Goal: Transaction & Acquisition: Download file/media

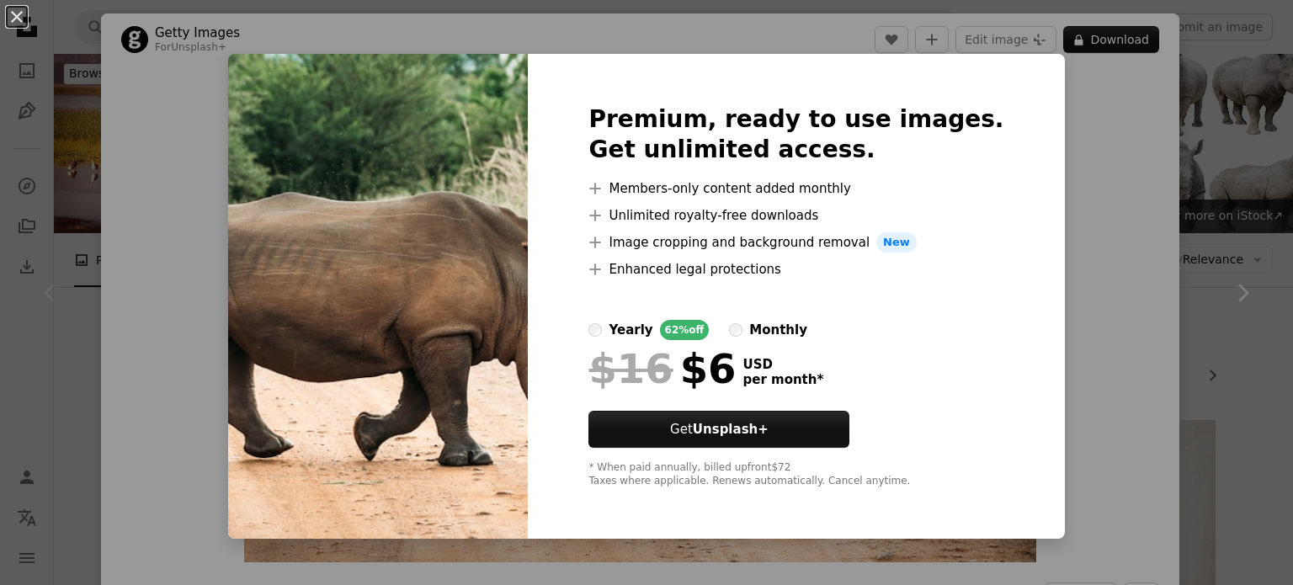
scroll to position [285, 0]
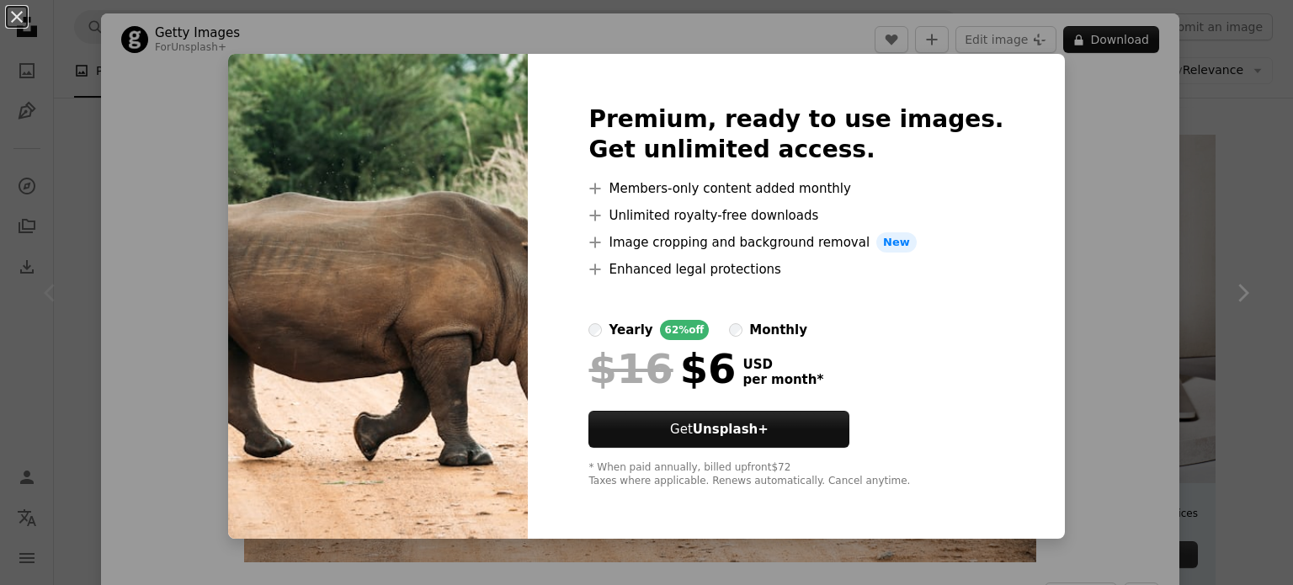
click at [1189, 301] on div "An X shape Premium, ready to use images. Get unlimited access. A plus sign Memb…" at bounding box center [646, 292] width 1293 height 585
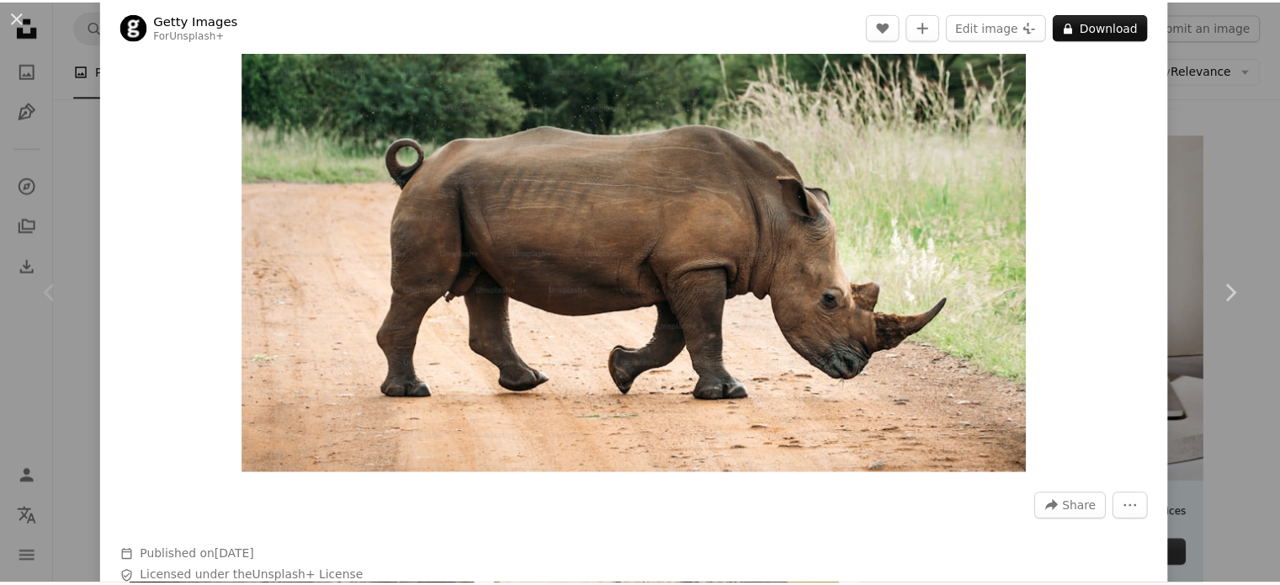
scroll to position [51, 0]
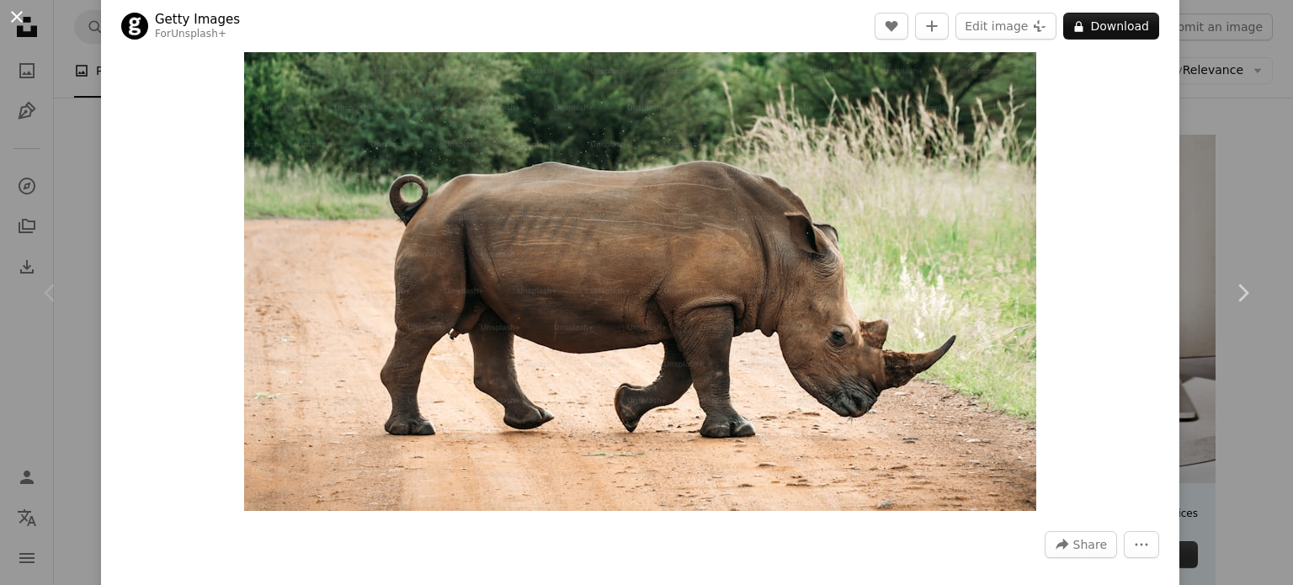
click at [13, 20] on button "An X shape" at bounding box center [17, 17] width 20 height 20
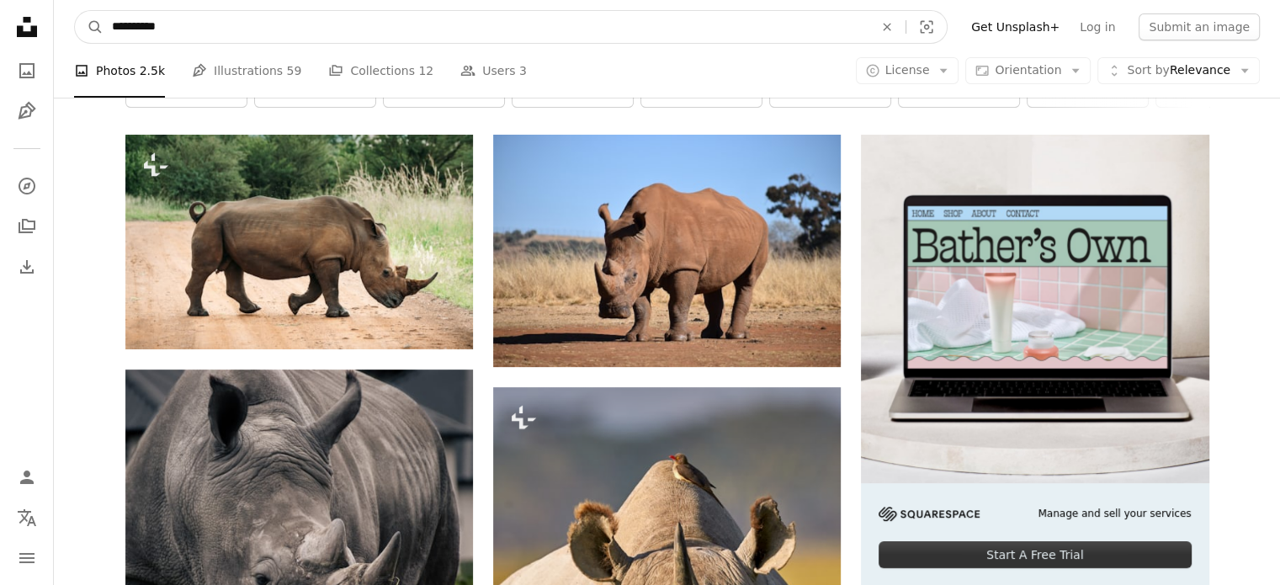
drag, startPoint x: 192, startPoint y: 29, endPoint x: 0, endPoint y: 40, distance: 192.2
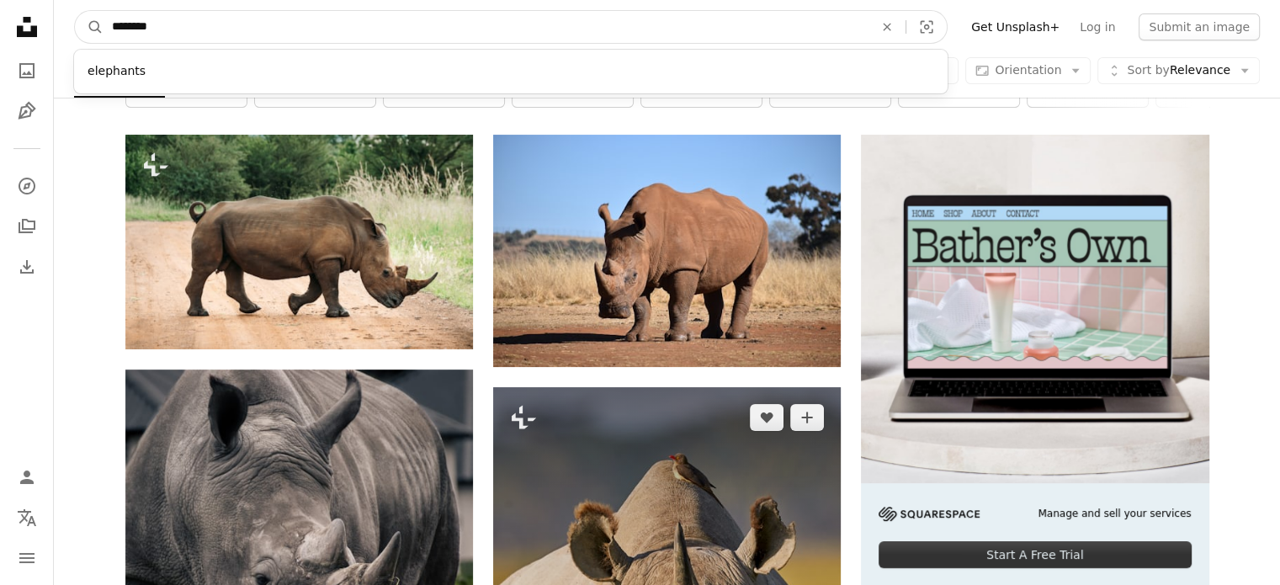
type input "********"
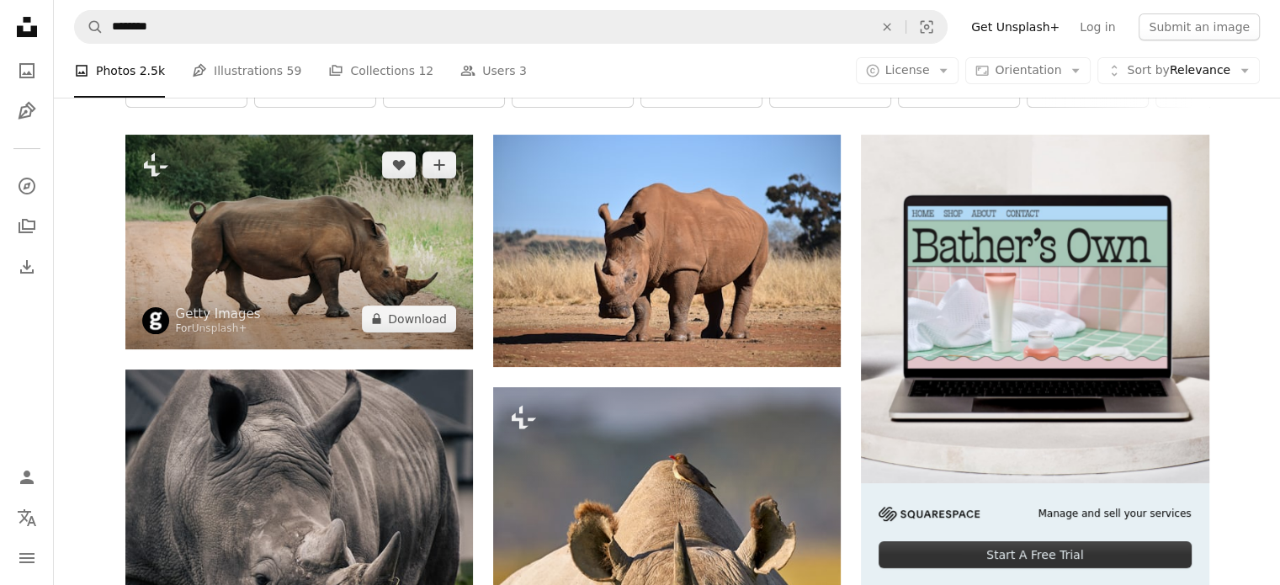
click at [435, 258] on img at bounding box center [299, 242] width 348 height 215
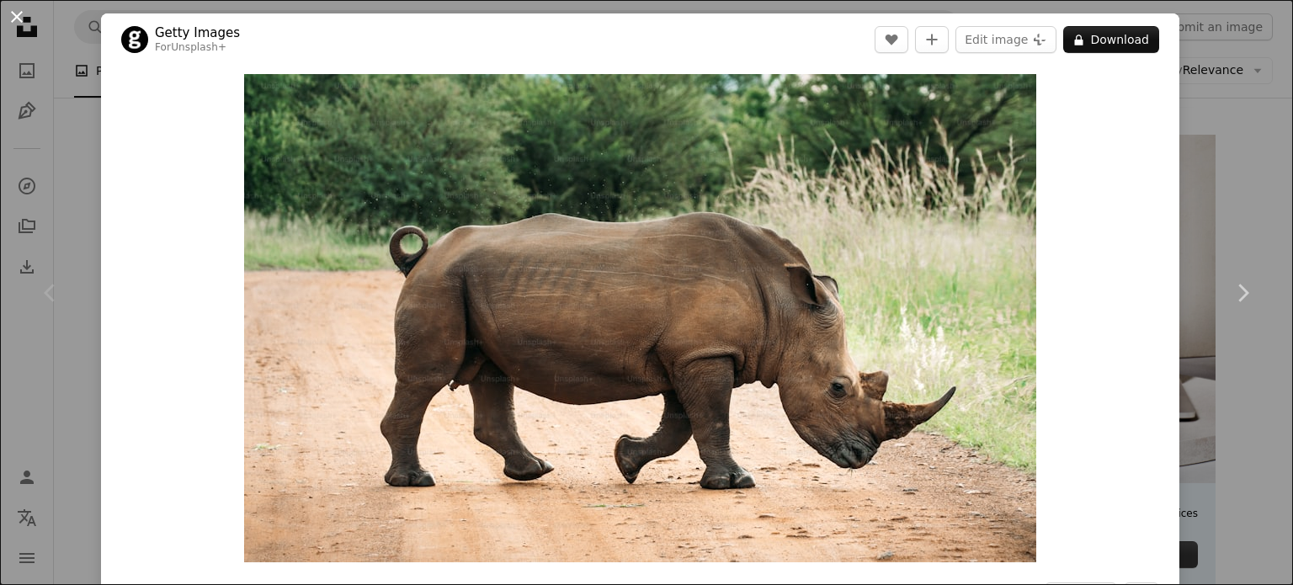
click at [22, 9] on button "An X shape" at bounding box center [17, 17] width 20 height 20
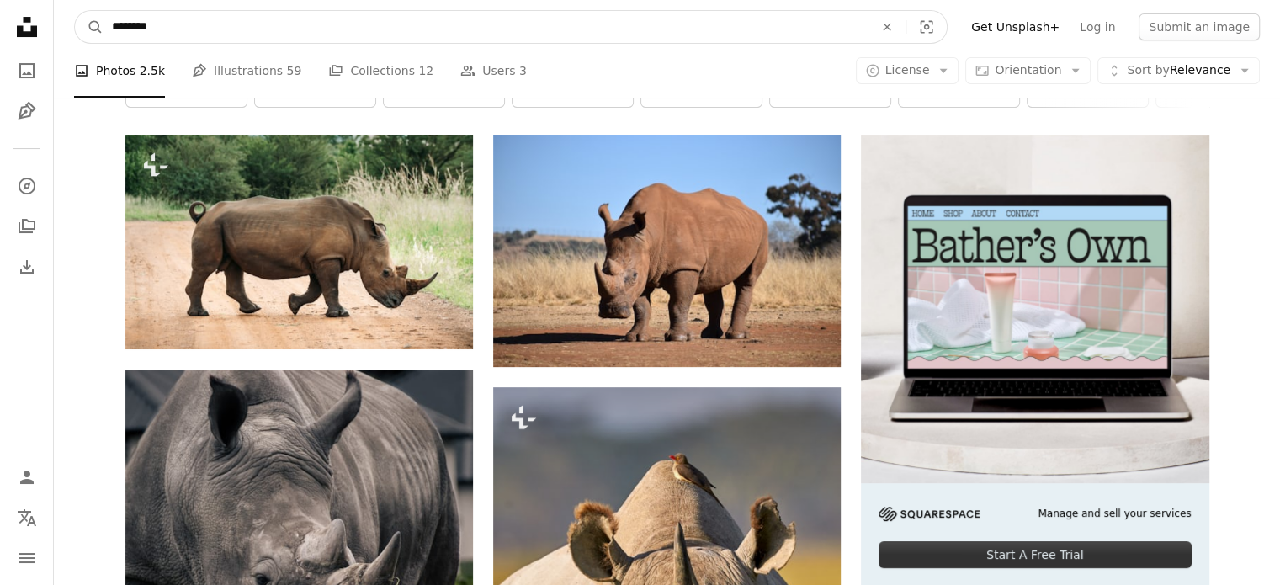
click at [182, 26] on input "********" at bounding box center [486, 27] width 765 height 32
click button "A magnifying glass" at bounding box center [89, 27] width 29 height 32
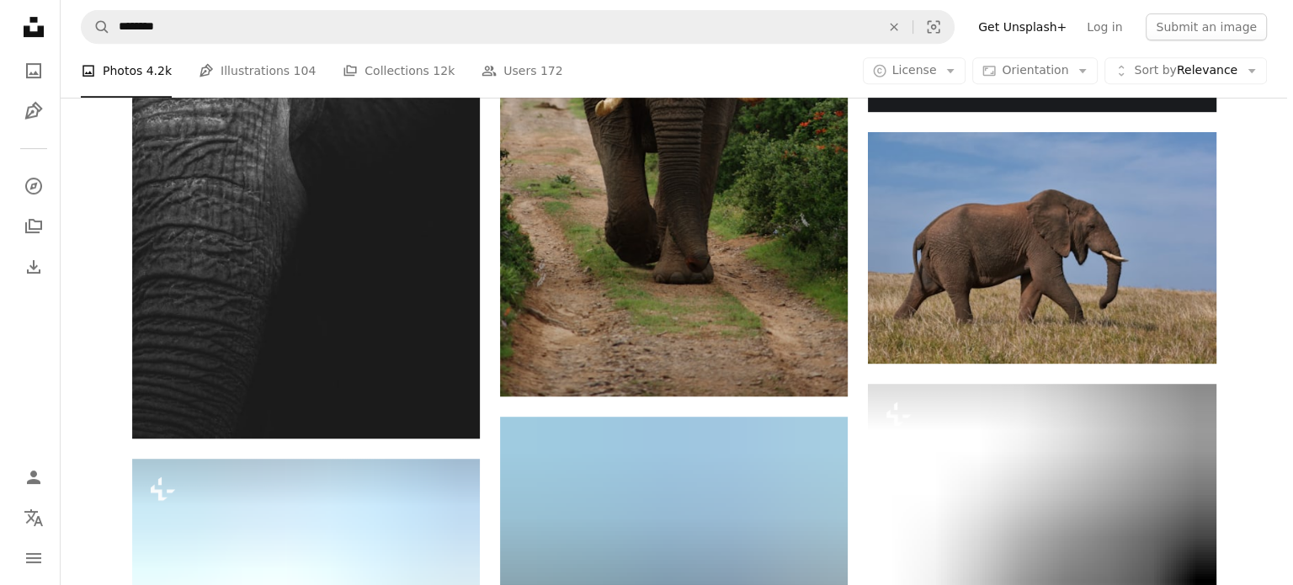
scroll to position [708, 0]
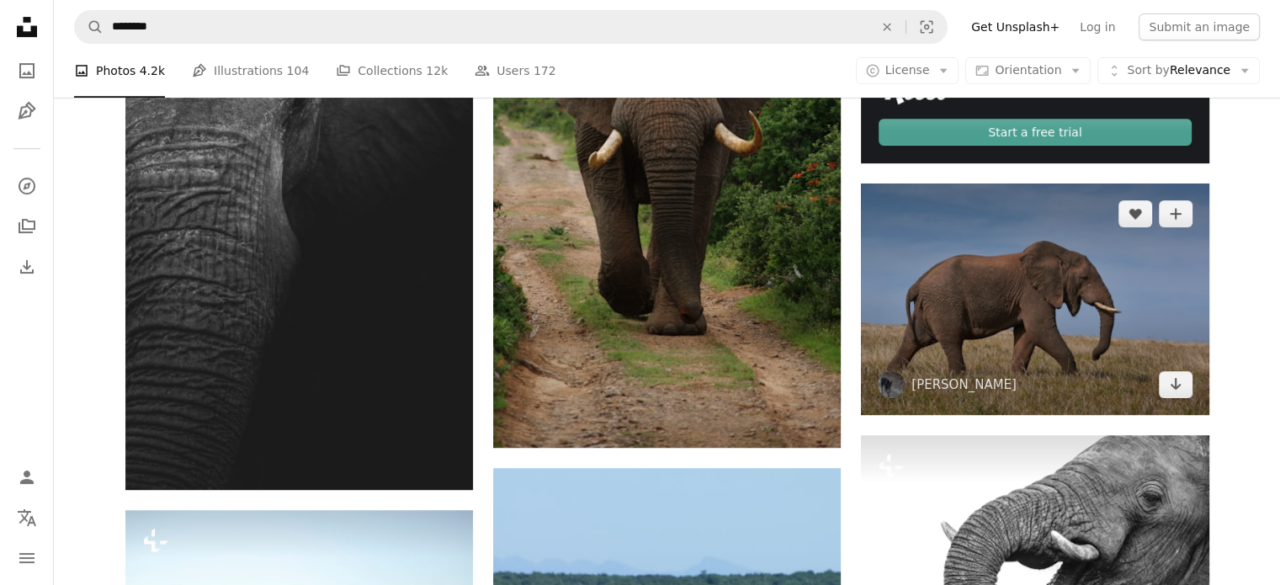
click at [1082, 290] on img at bounding box center [1035, 298] width 348 height 231
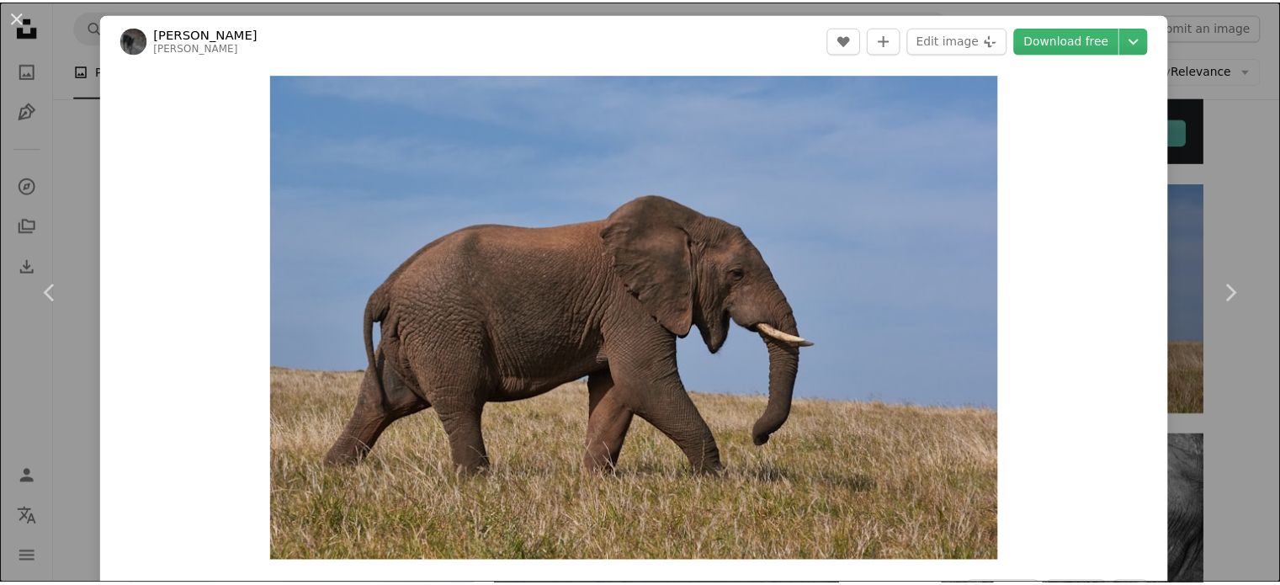
scroll to position [8, 0]
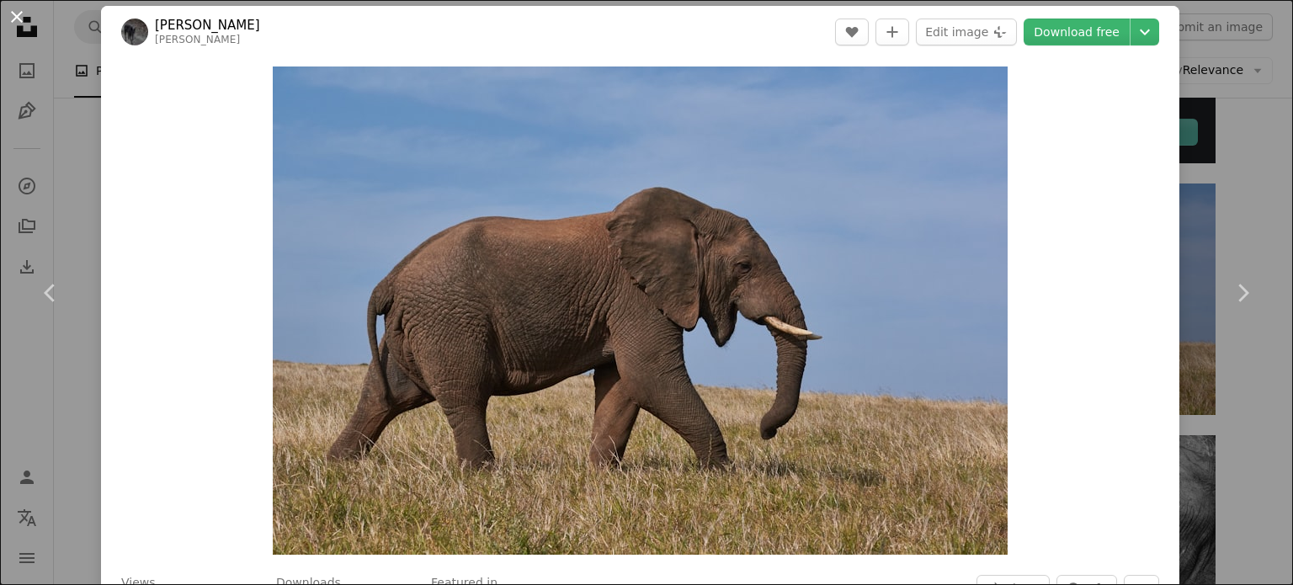
click at [21, 24] on button "An X shape" at bounding box center [17, 17] width 20 height 20
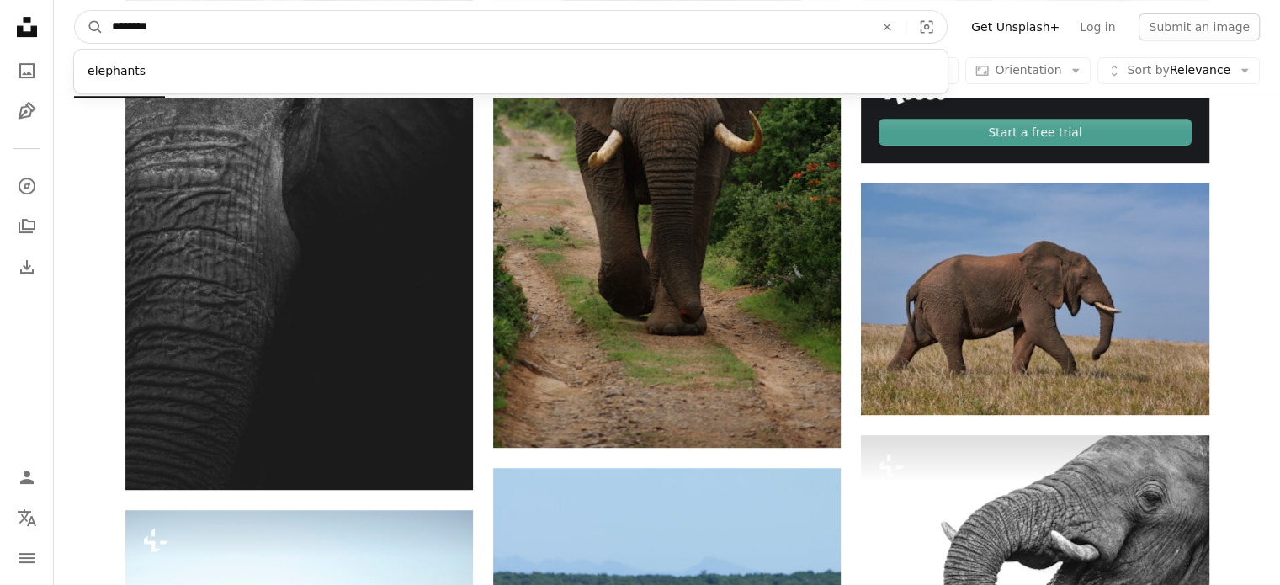
drag, startPoint x: 233, startPoint y: 31, endPoint x: 0, endPoint y: 25, distance: 233.2
type input "*******"
click button "A magnifying glass" at bounding box center [89, 27] width 29 height 32
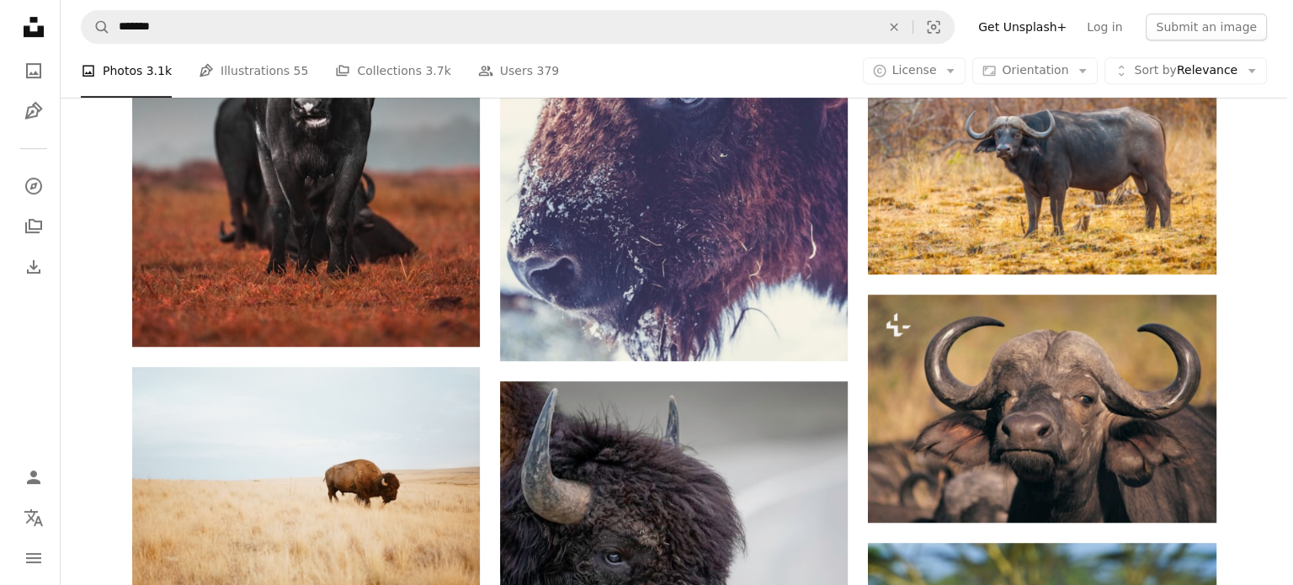
scroll to position [673, 0]
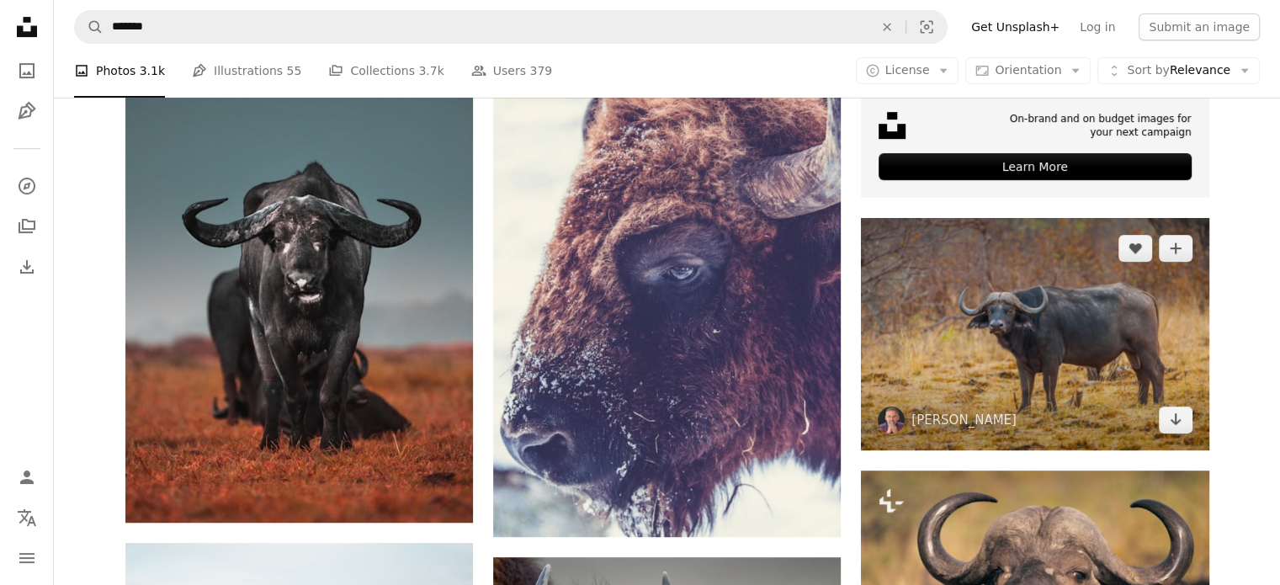
click at [1047, 326] on img at bounding box center [1035, 333] width 348 height 231
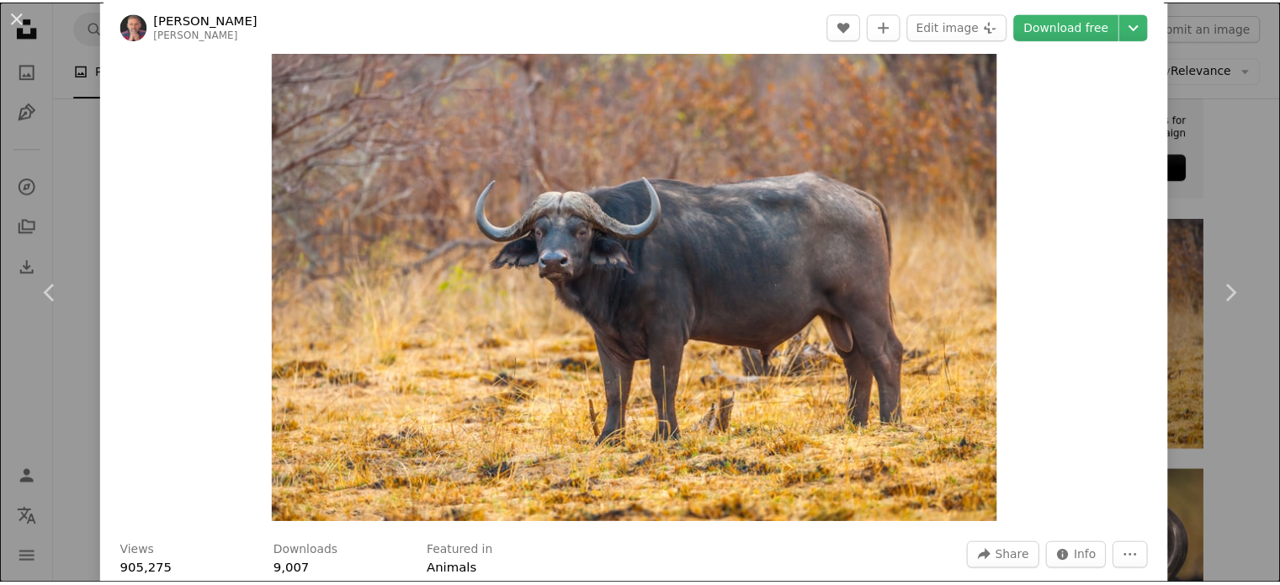
scroll to position [13, 0]
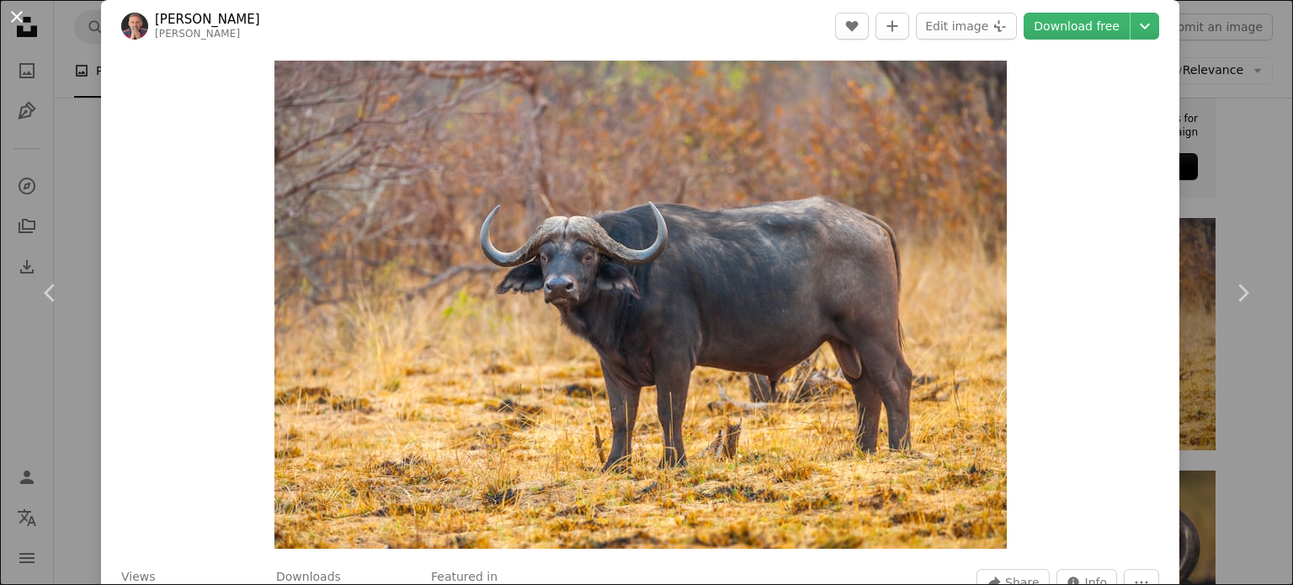
click at [17, 19] on button "An X shape" at bounding box center [17, 17] width 20 height 20
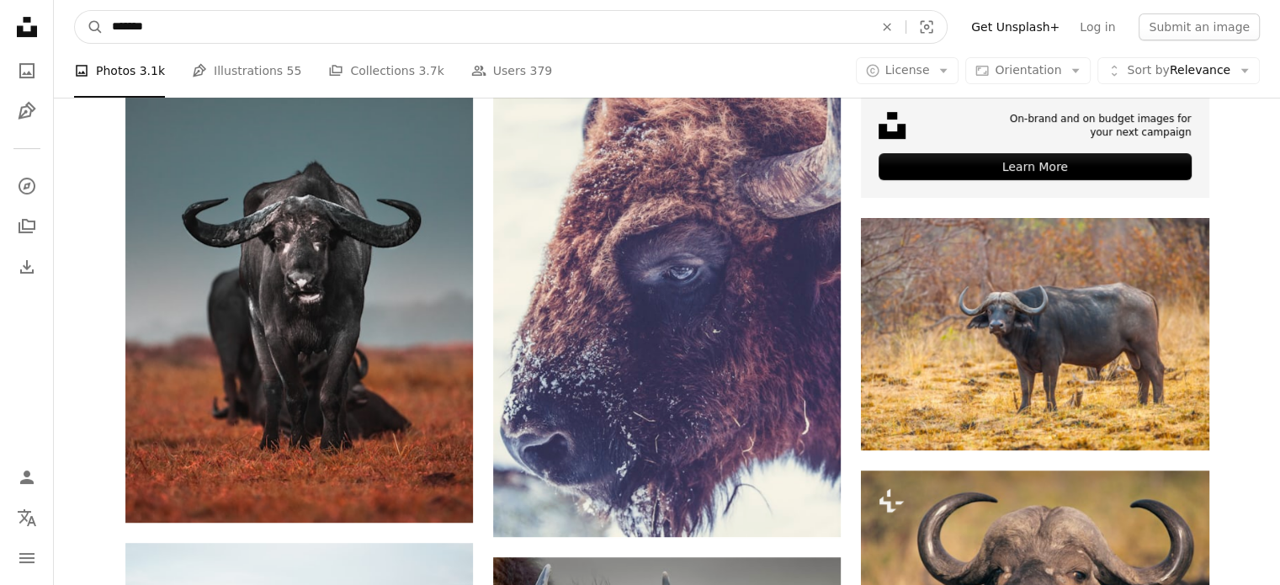
drag, startPoint x: 214, startPoint y: 29, endPoint x: 0, endPoint y: 13, distance: 214.5
type input "********"
click button "A magnifying glass" at bounding box center [89, 27] width 29 height 32
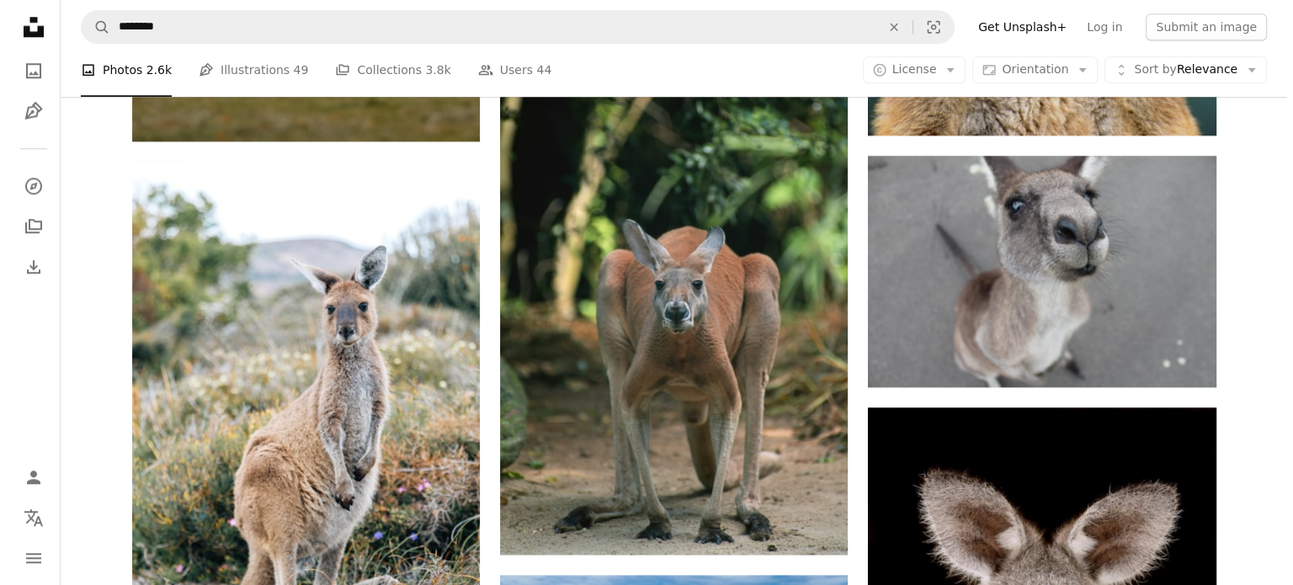
scroll to position [1783, 0]
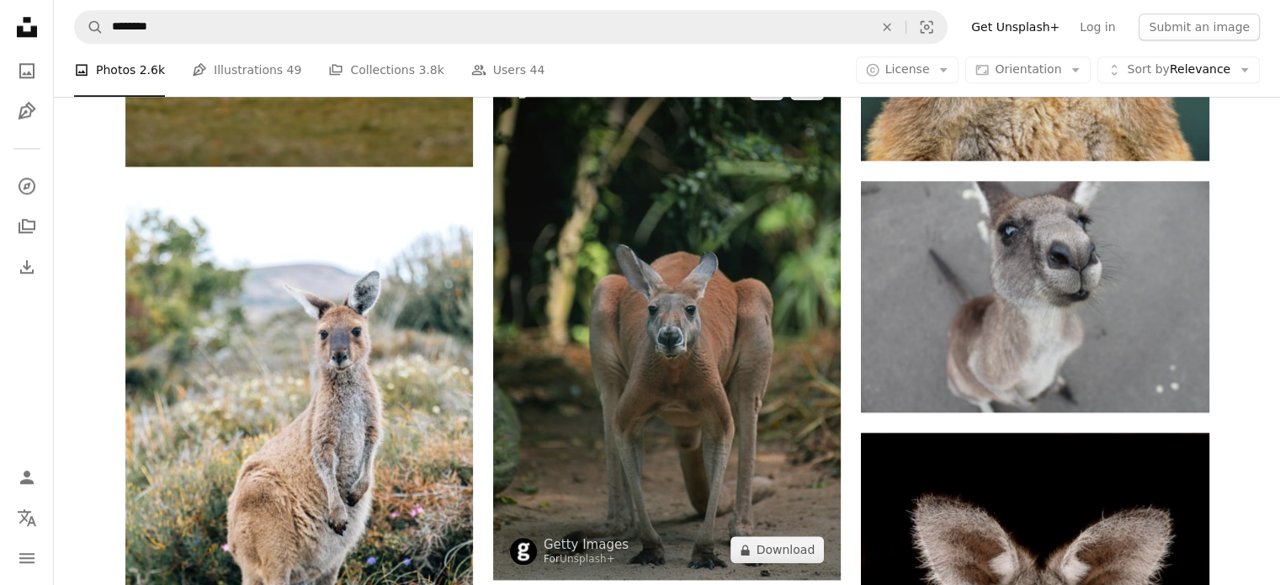
click at [692, 308] on img at bounding box center [667, 318] width 348 height 524
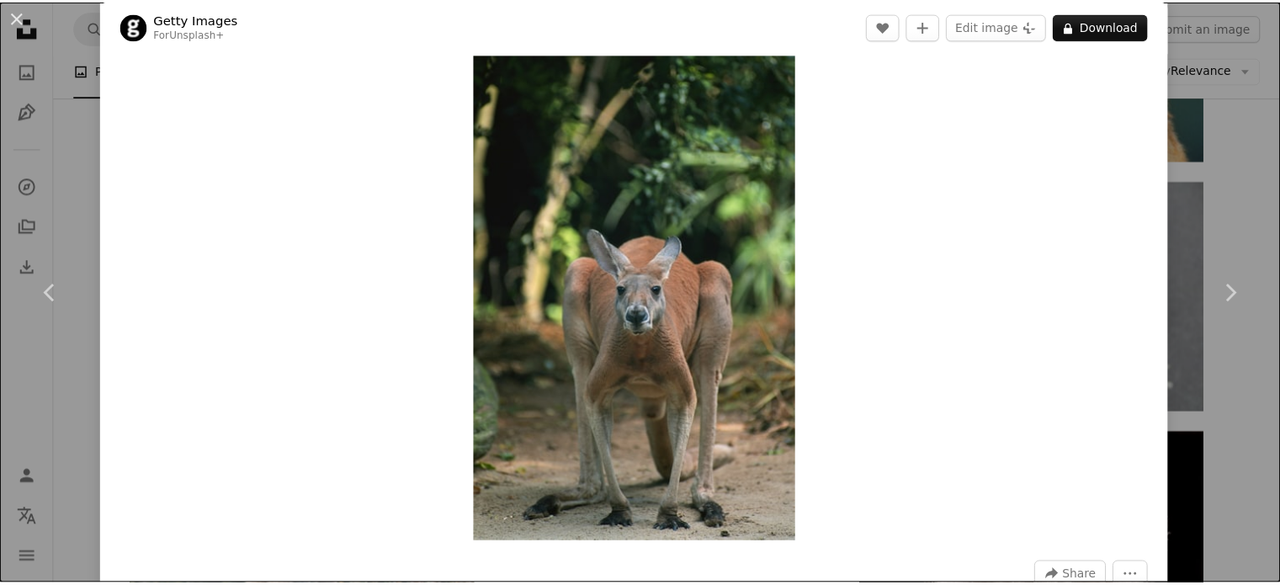
scroll to position [4, 0]
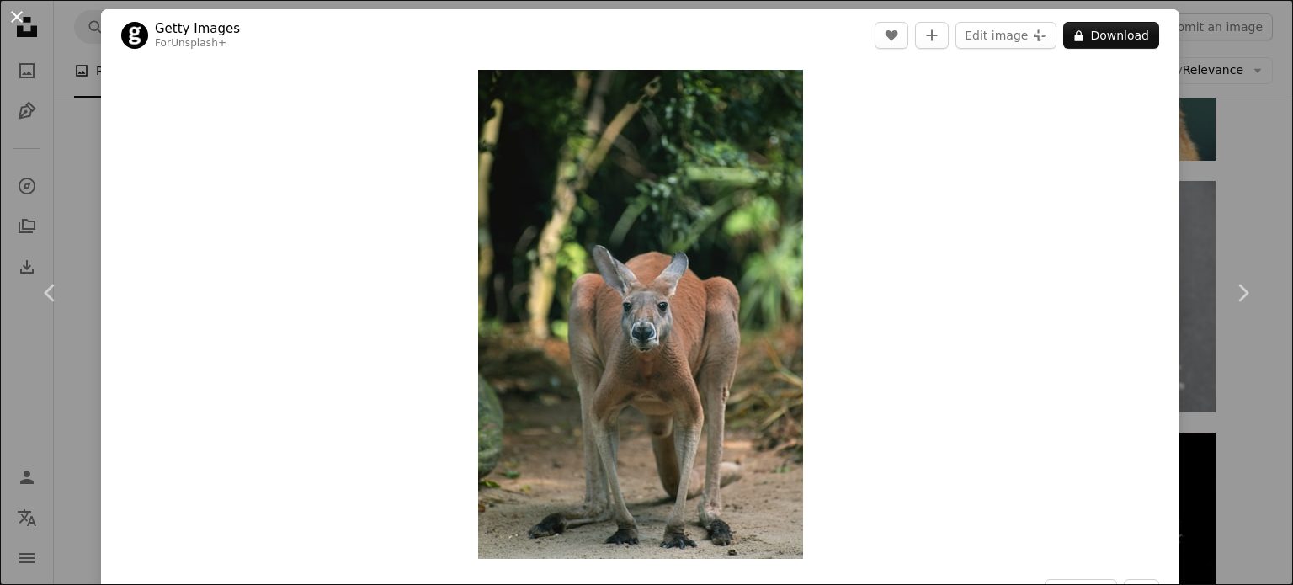
click at [13, 9] on button "An X shape" at bounding box center [17, 17] width 20 height 20
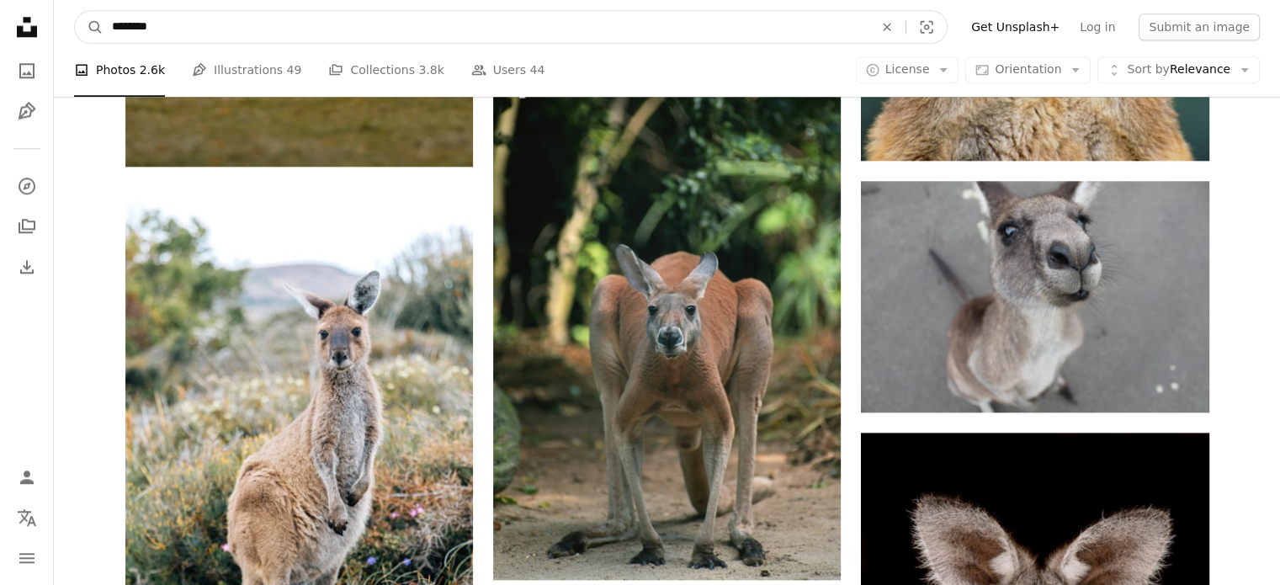
drag, startPoint x: 199, startPoint y: 28, endPoint x: 0, endPoint y: 13, distance: 199.2
click at [0, 13] on div "Unsplash logo Unsplash Home A photo Pen Tool A compass A stack of folders Downl…" at bounding box center [640, 324] width 1280 height 4215
type input "*****"
click button "A magnifying glass" at bounding box center [89, 27] width 29 height 32
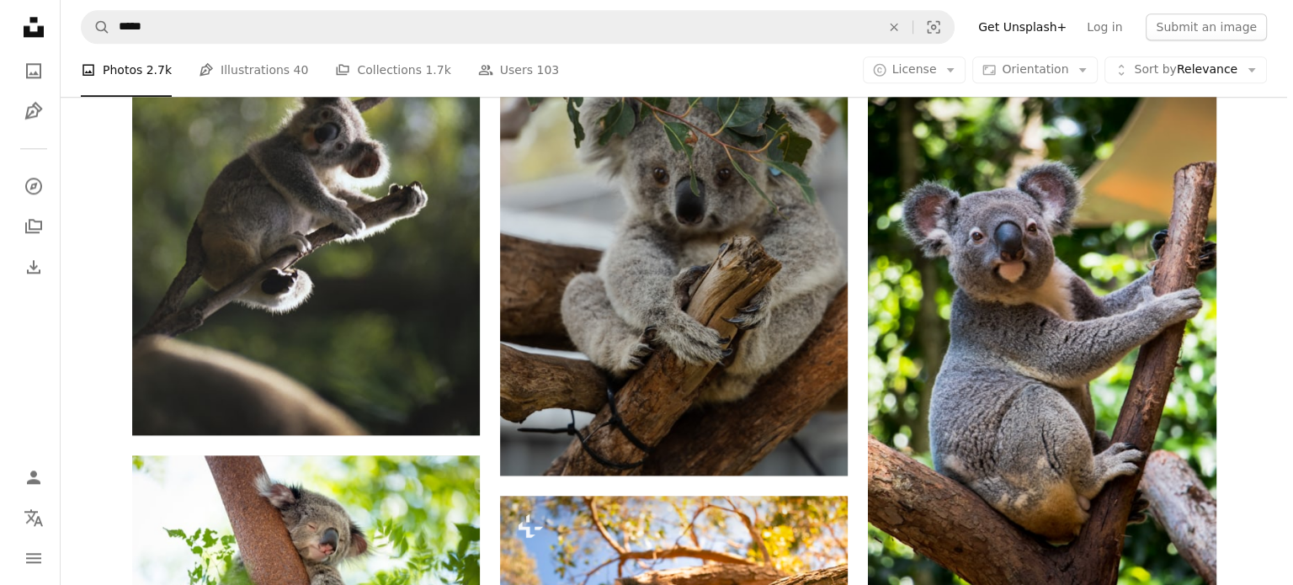
scroll to position [2037, 0]
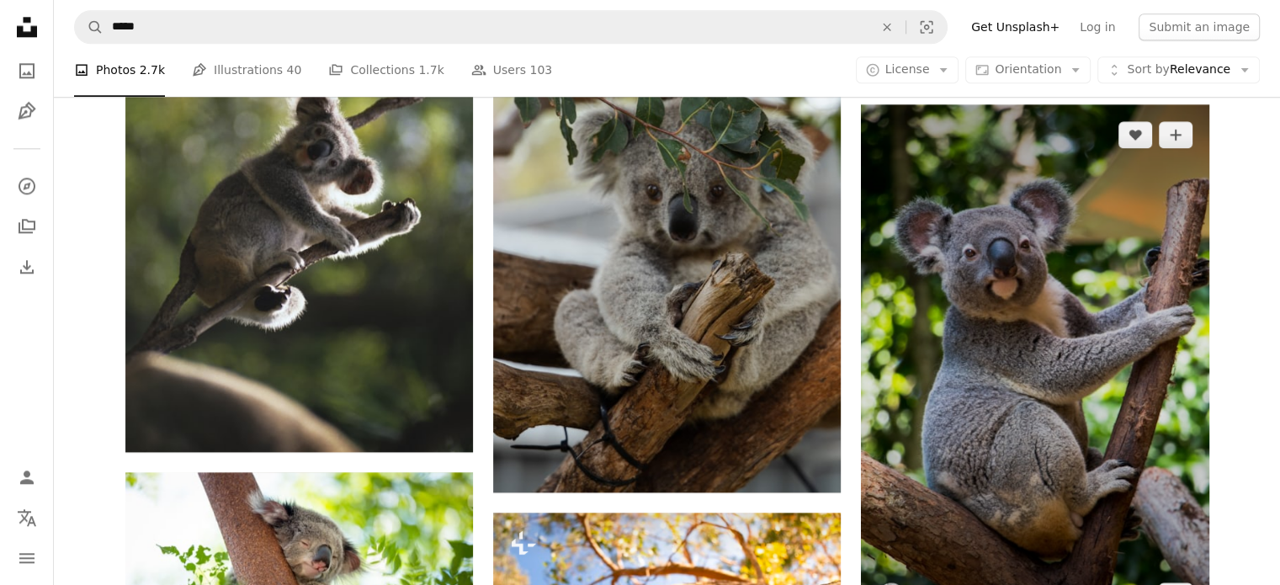
click at [1068, 349] on img at bounding box center [1035, 365] width 348 height 522
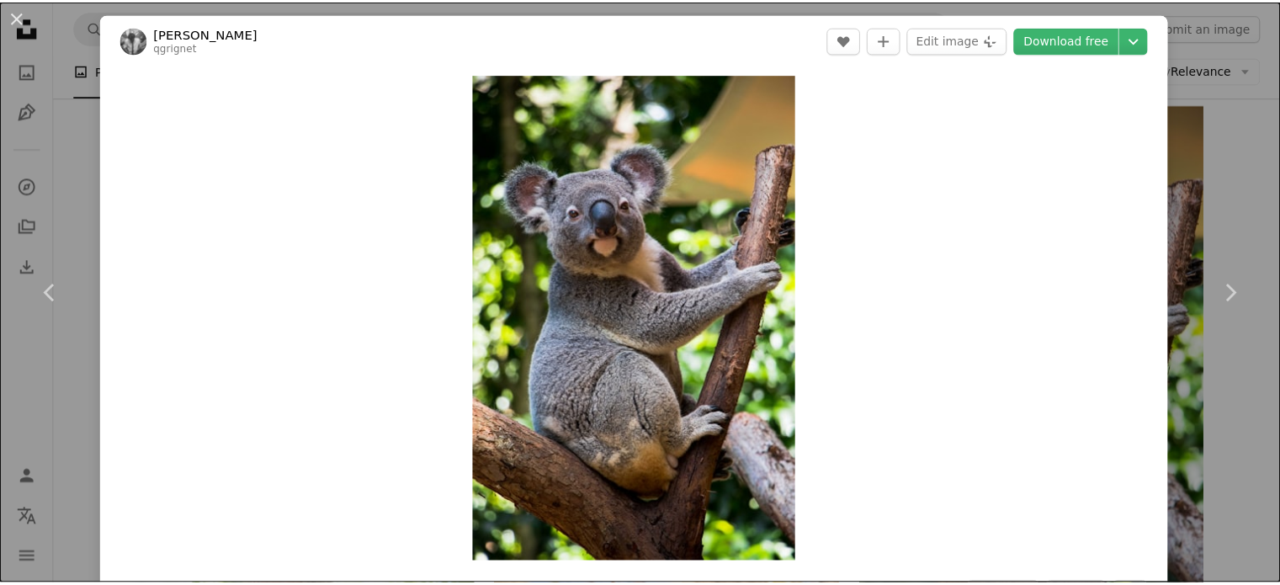
scroll to position [10, 0]
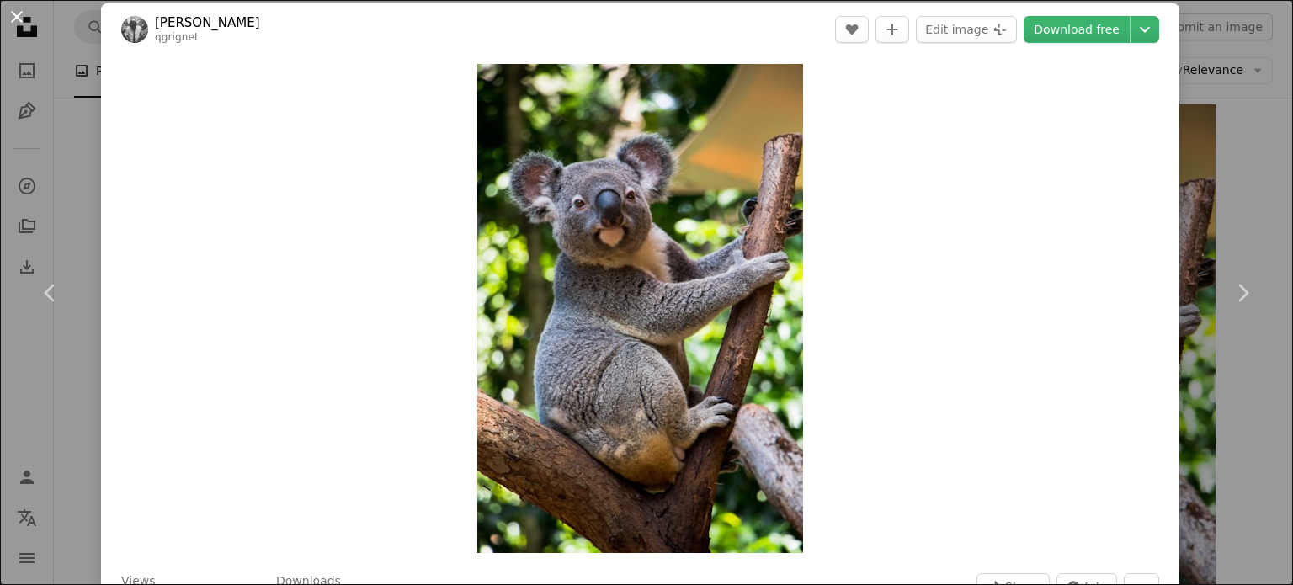
click at [16, 14] on button "An X shape" at bounding box center [17, 17] width 20 height 20
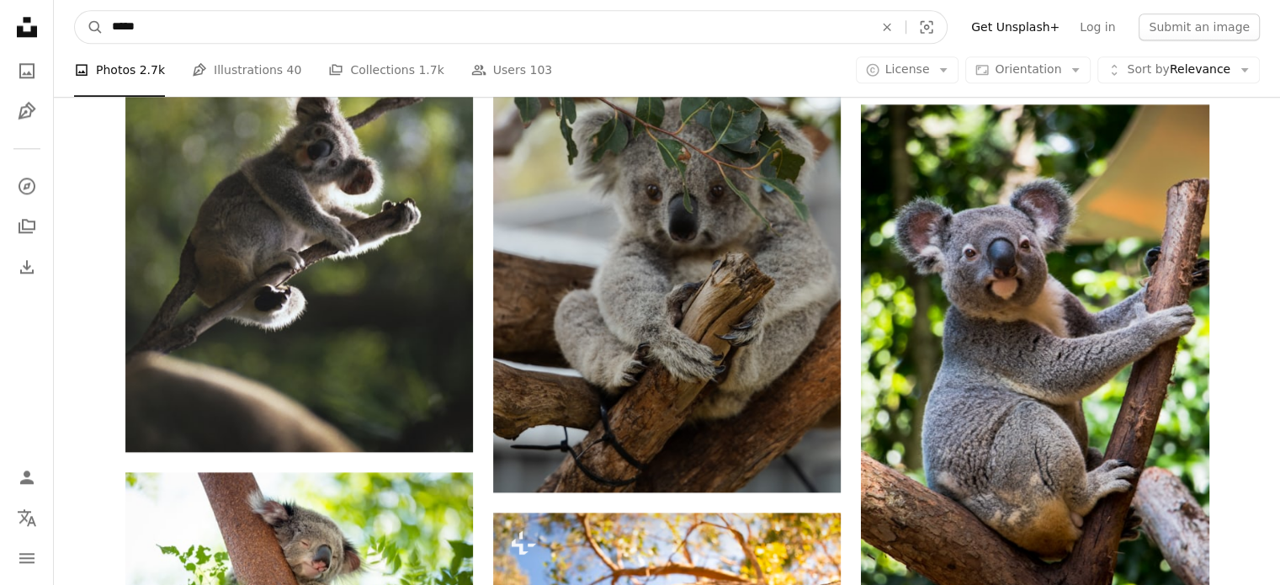
click at [222, 23] on input "*****" at bounding box center [486, 27] width 765 height 32
type input "*"
type input "**********"
click button "A magnifying glass" at bounding box center [89, 27] width 29 height 32
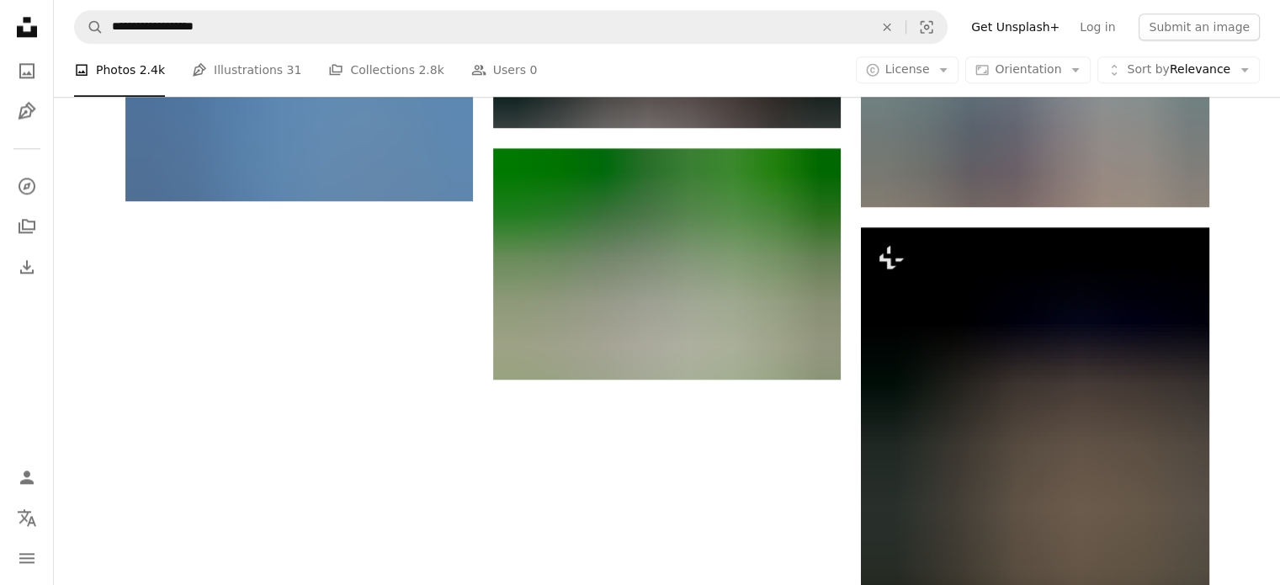
scroll to position [2151, 0]
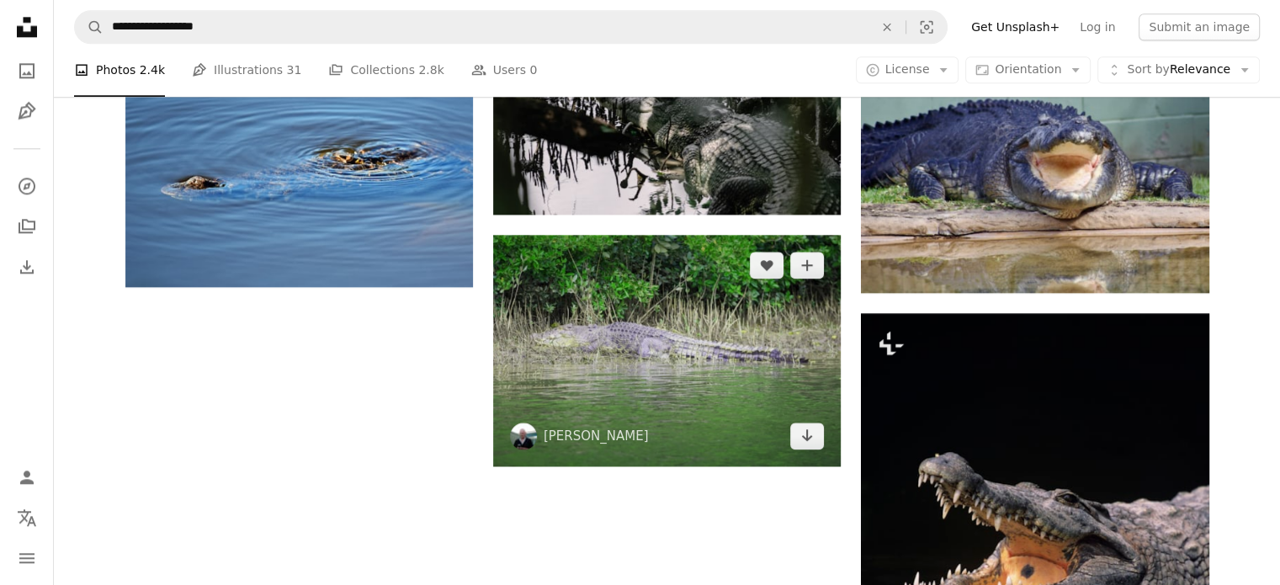
click at [657, 343] on img at bounding box center [667, 350] width 348 height 231
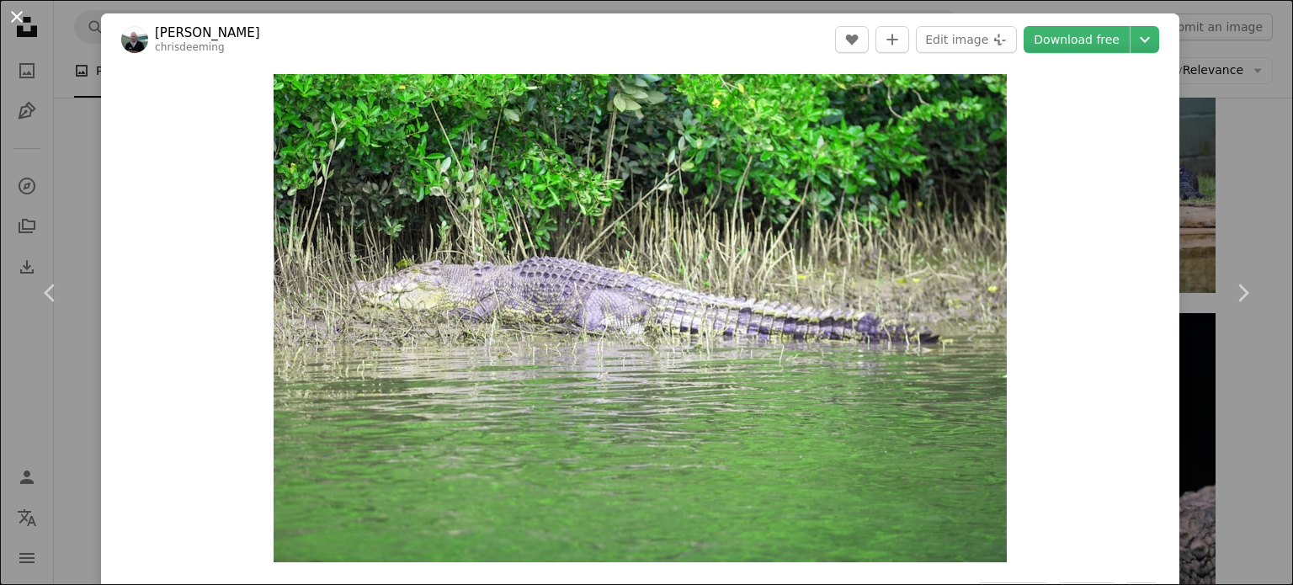
click at [15, 11] on button "An X shape" at bounding box center [17, 17] width 20 height 20
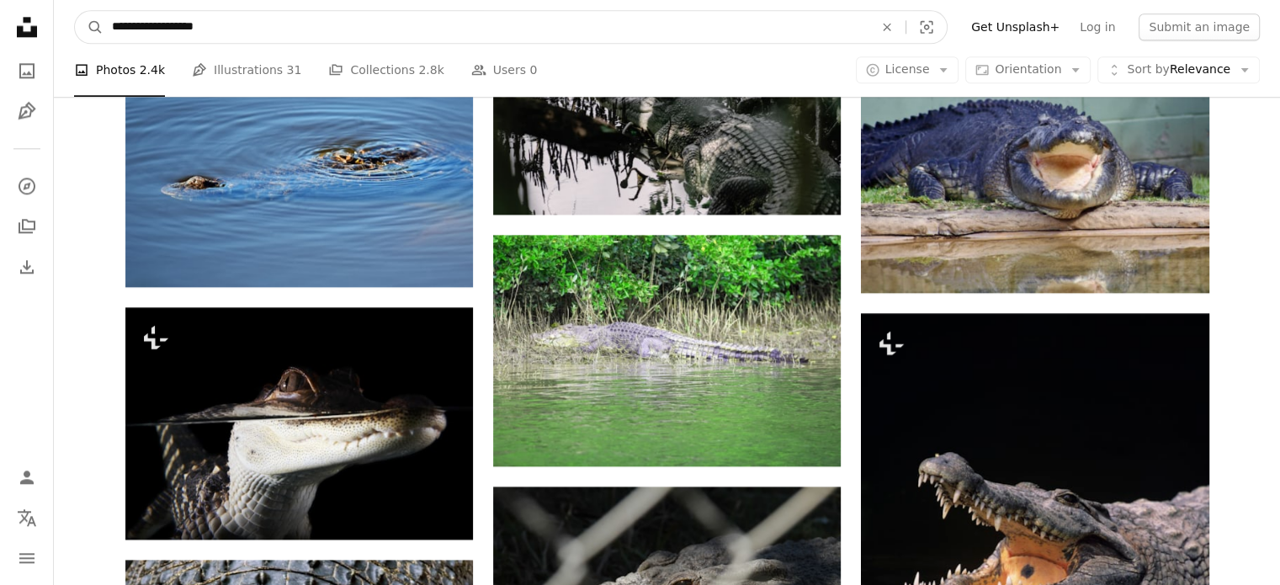
drag, startPoint x: 158, startPoint y: 24, endPoint x: 0, endPoint y: 33, distance: 158.5
type input "*********"
click button "A magnifying glass" at bounding box center [89, 27] width 29 height 32
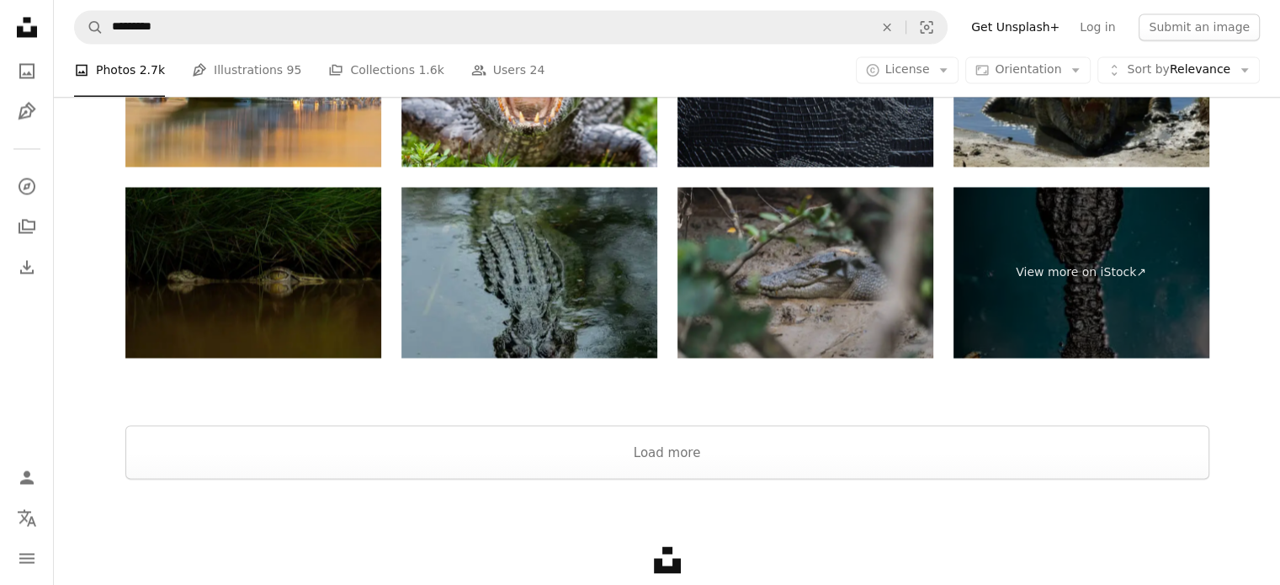
scroll to position [3188, 0]
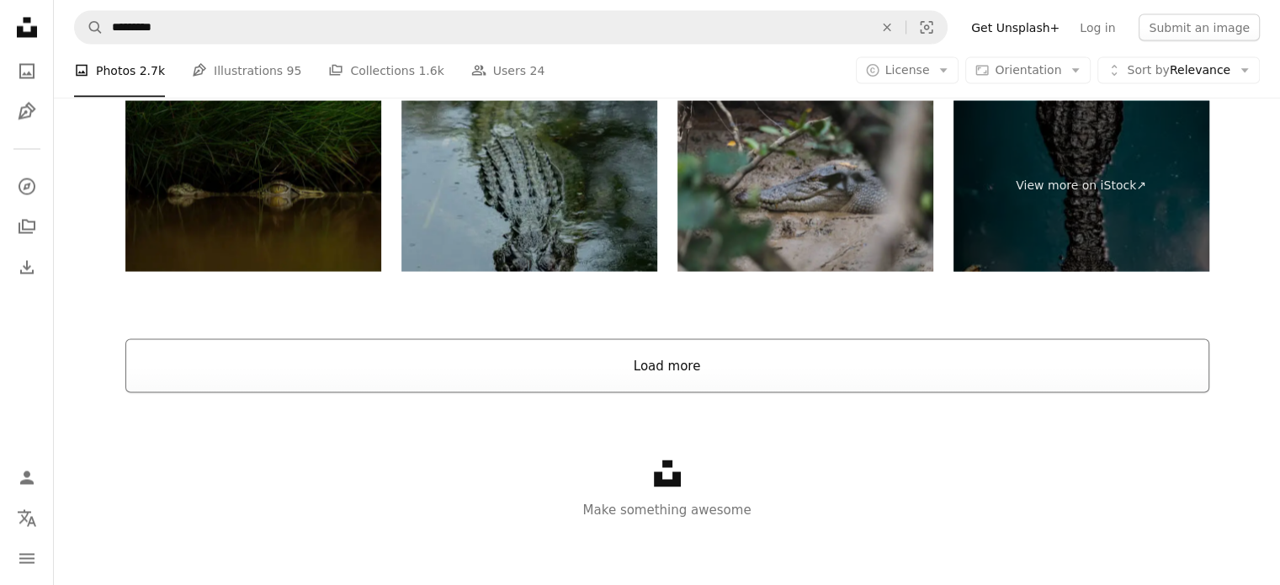
click at [839, 368] on button "Load more" at bounding box center [667, 365] width 1084 height 54
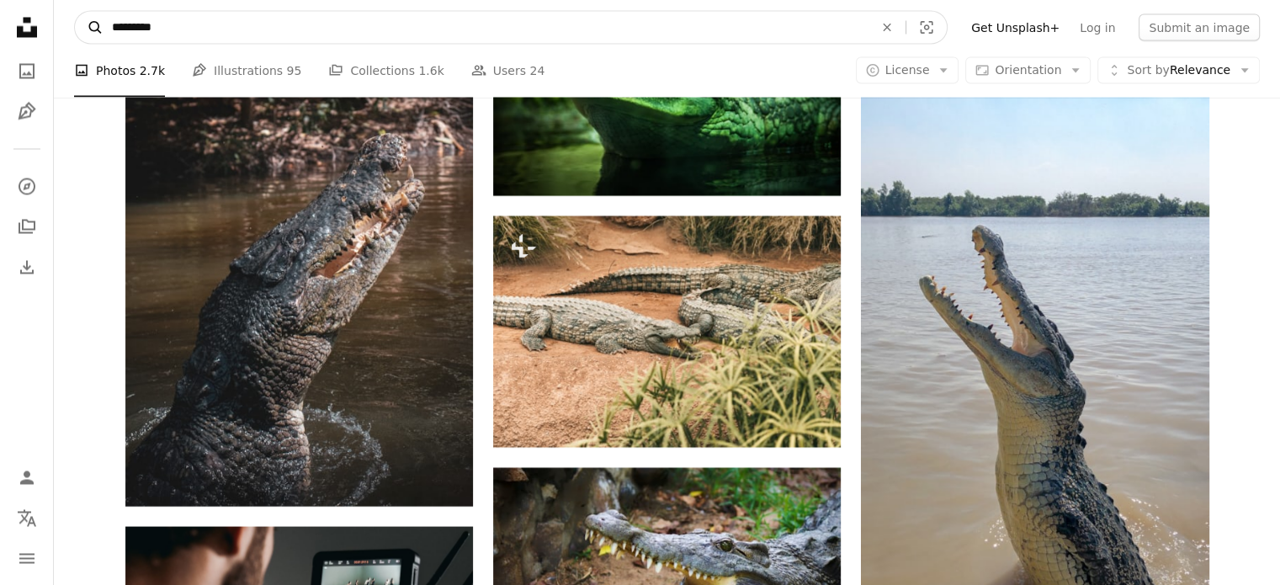
click at [85, 22] on icon "A magnifying glass" at bounding box center [89, 27] width 29 height 17
click at [114, 25] on input "*********" at bounding box center [486, 27] width 765 height 32
type input "**********"
click button "A magnifying glass" at bounding box center [89, 27] width 29 height 32
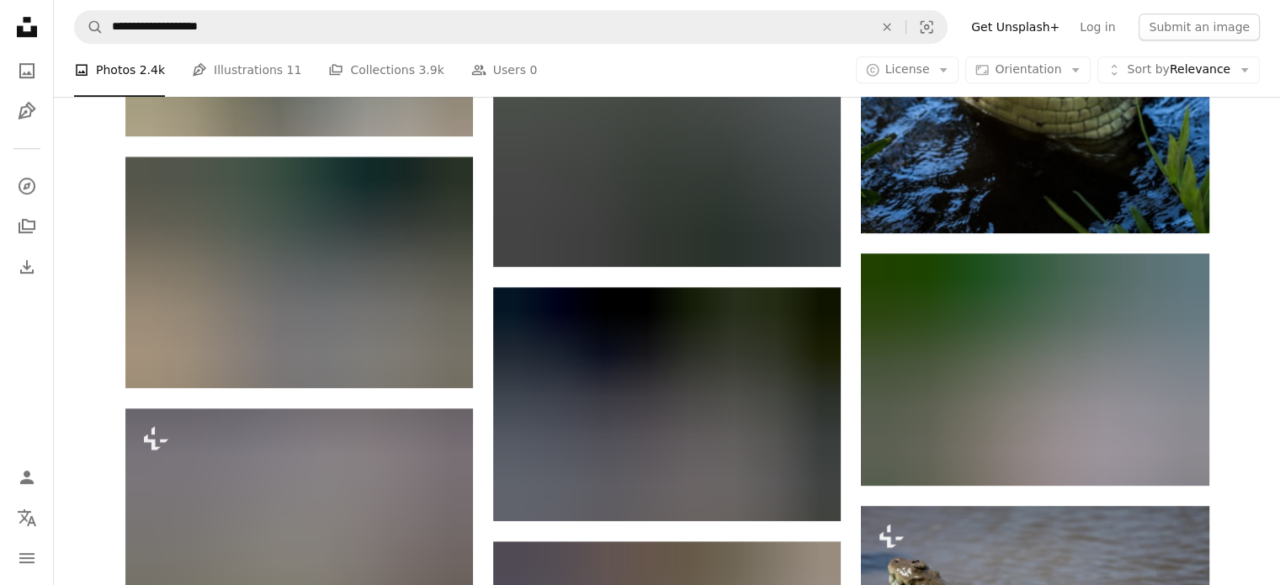
scroll to position [1220, 0]
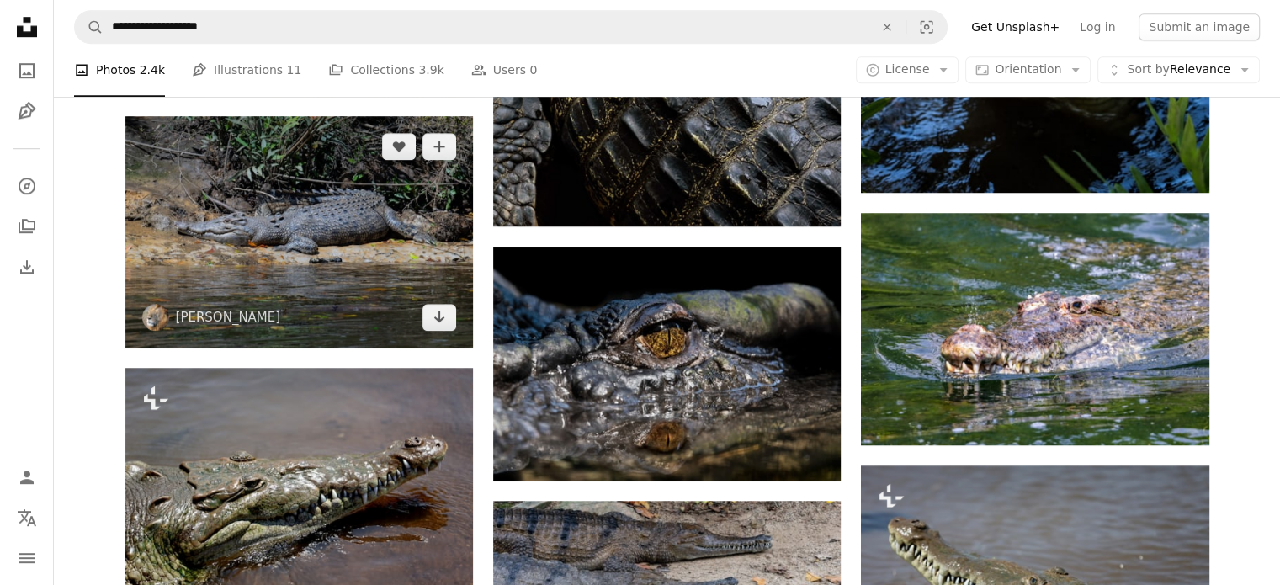
click at [279, 170] on img at bounding box center [299, 231] width 348 height 231
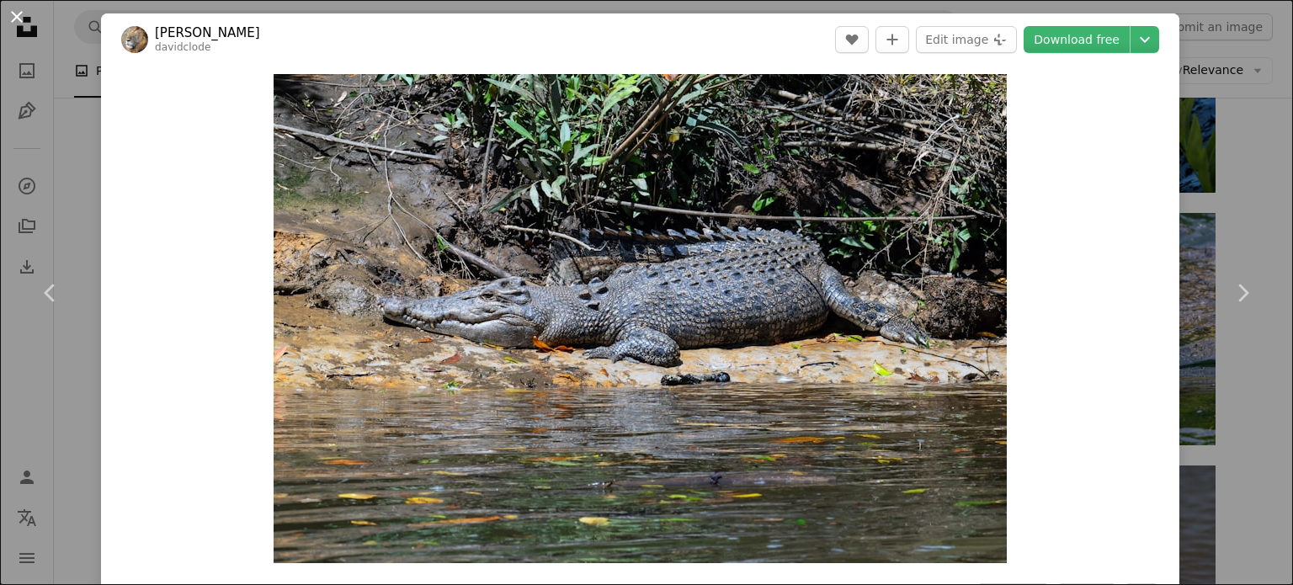
click at [13, 13] on button "An X shape" at bounding box center [17, 17] width 20 height 20
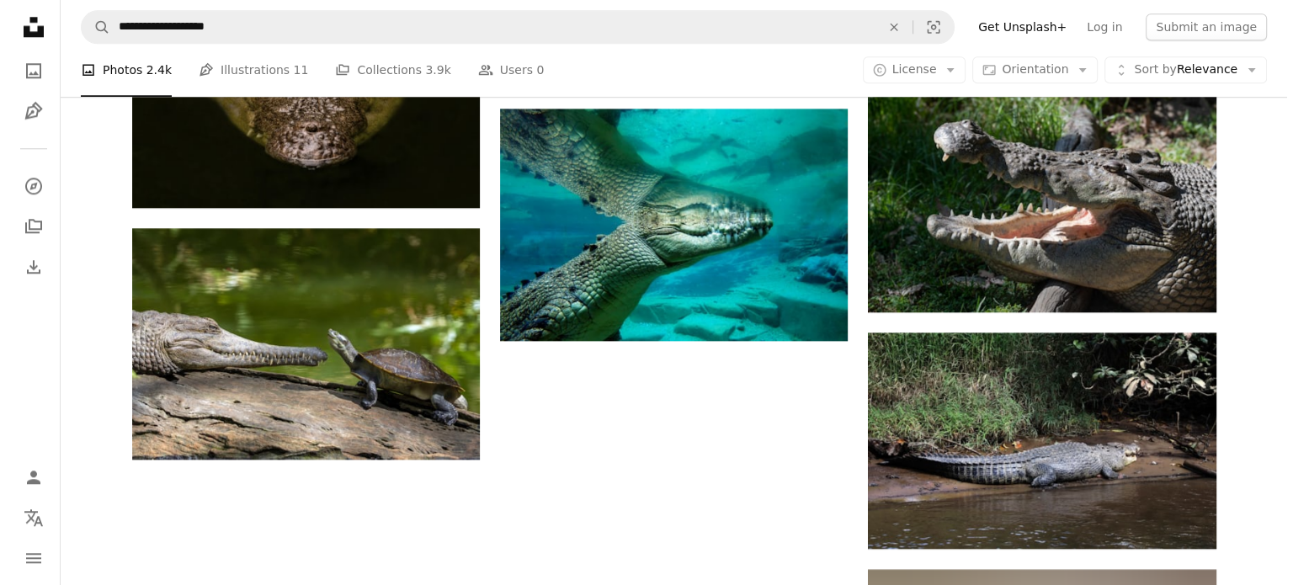
scroll to position [1949, 0]
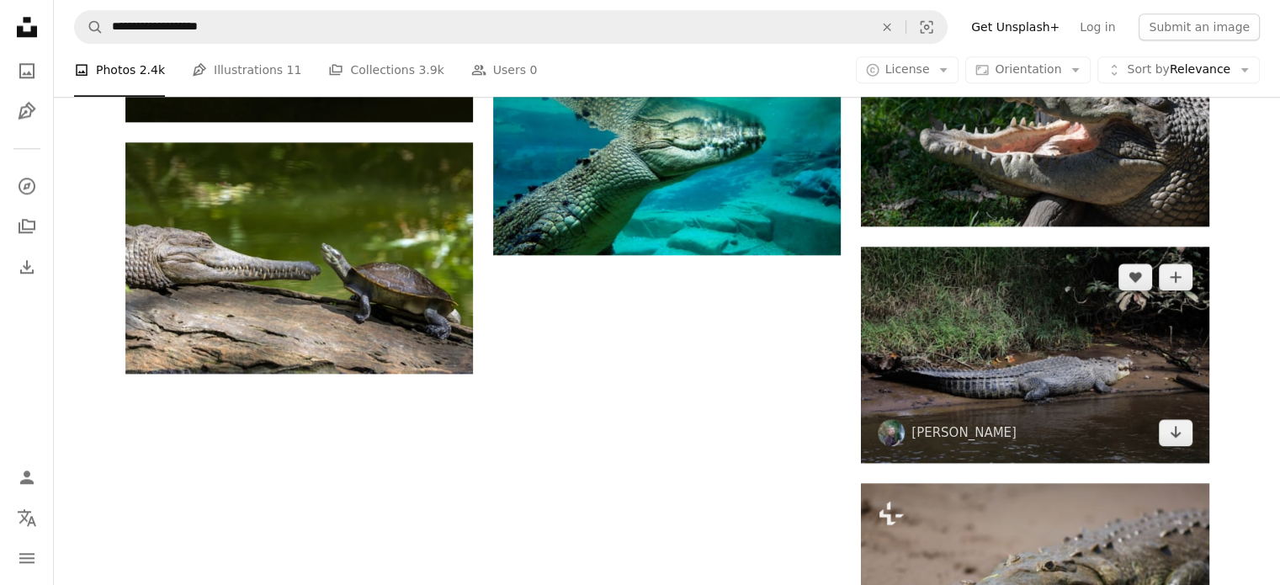
click at [1028, 366] on img at bounding box center [1035, 354] width 348 height 215
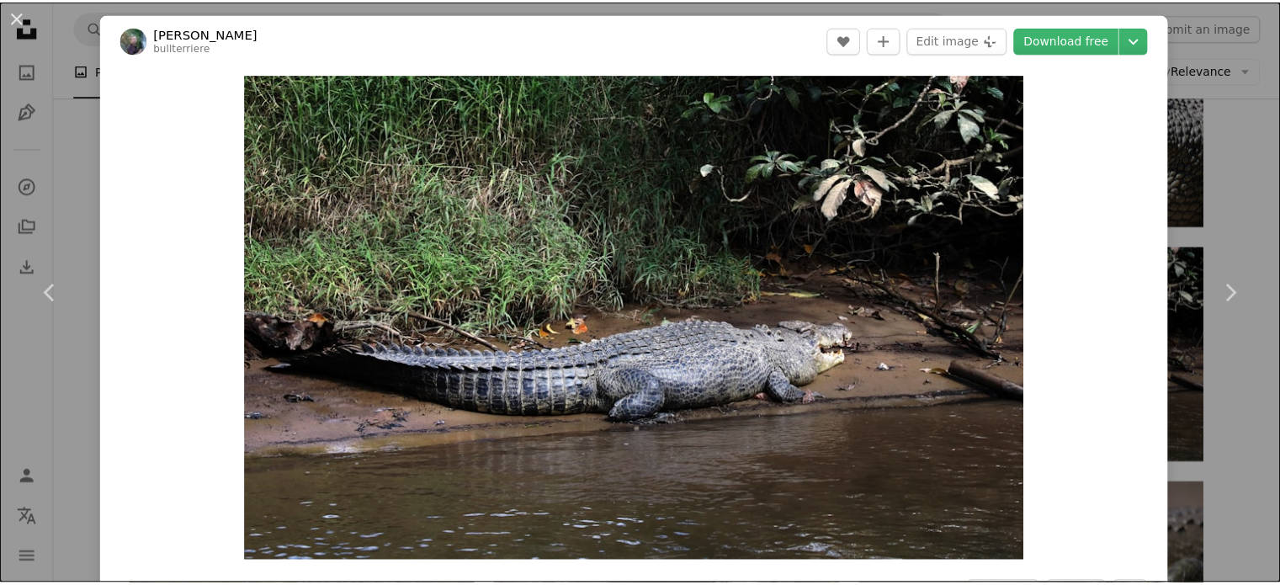
scroll to position [6, 0]
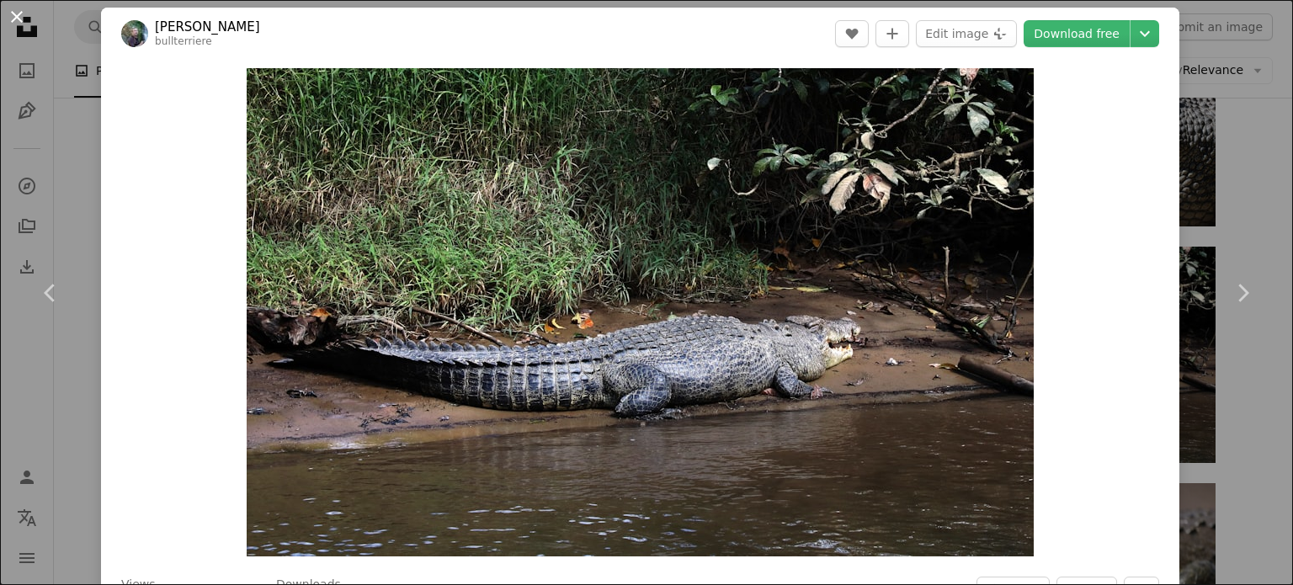
click at [20, 16] on button "An X shape" at bounding box center [17, 17] width 20 height 20
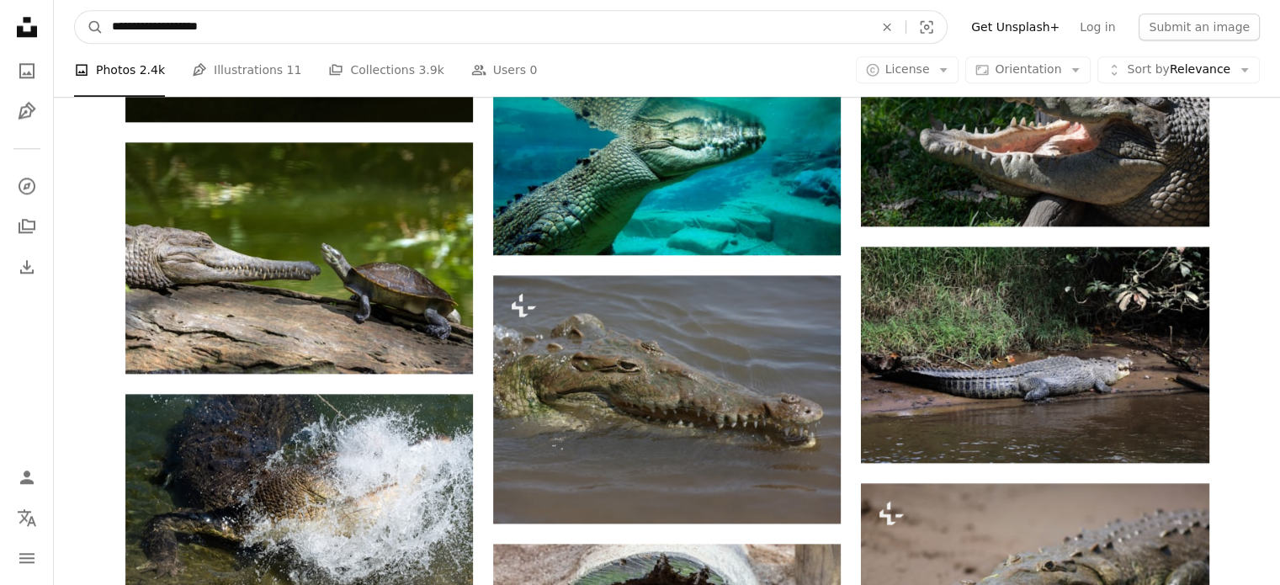
drag, startPoint x: 165, startPoint y: 26, endPoint x: 44, endPoint y: 30, distance: 121.3
type input "*********"
click at [75, 11] on button "A magnifying glass" at bounding box center [89, 27] width 29 height 32
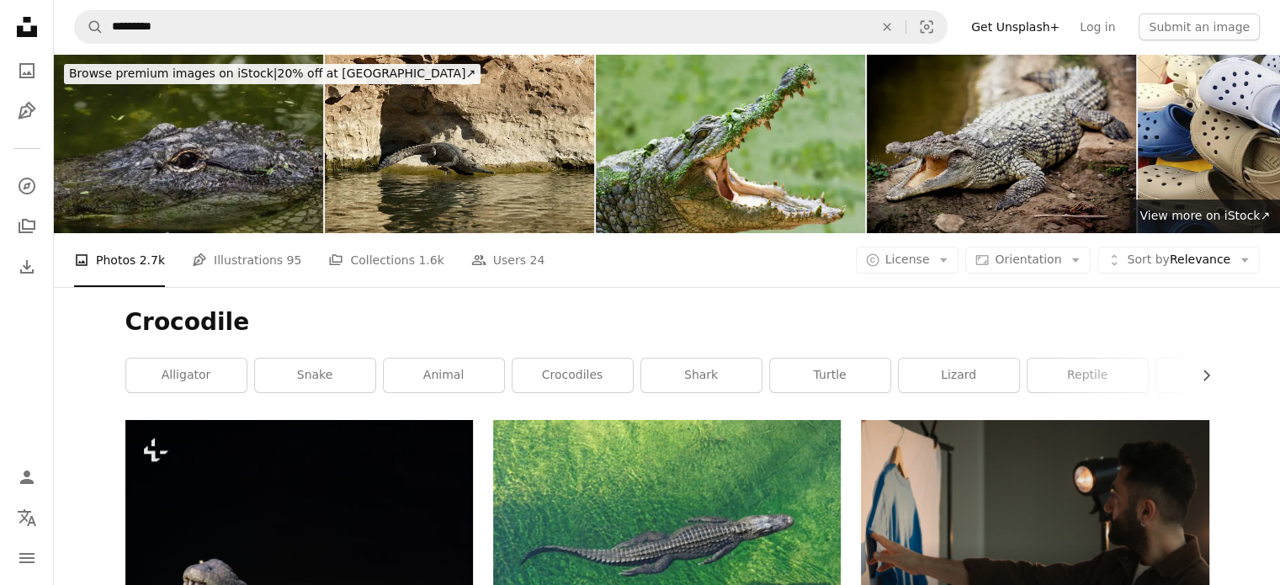
click at [999, 145] on img at bounding box center [1001, 143] width 269 height 179
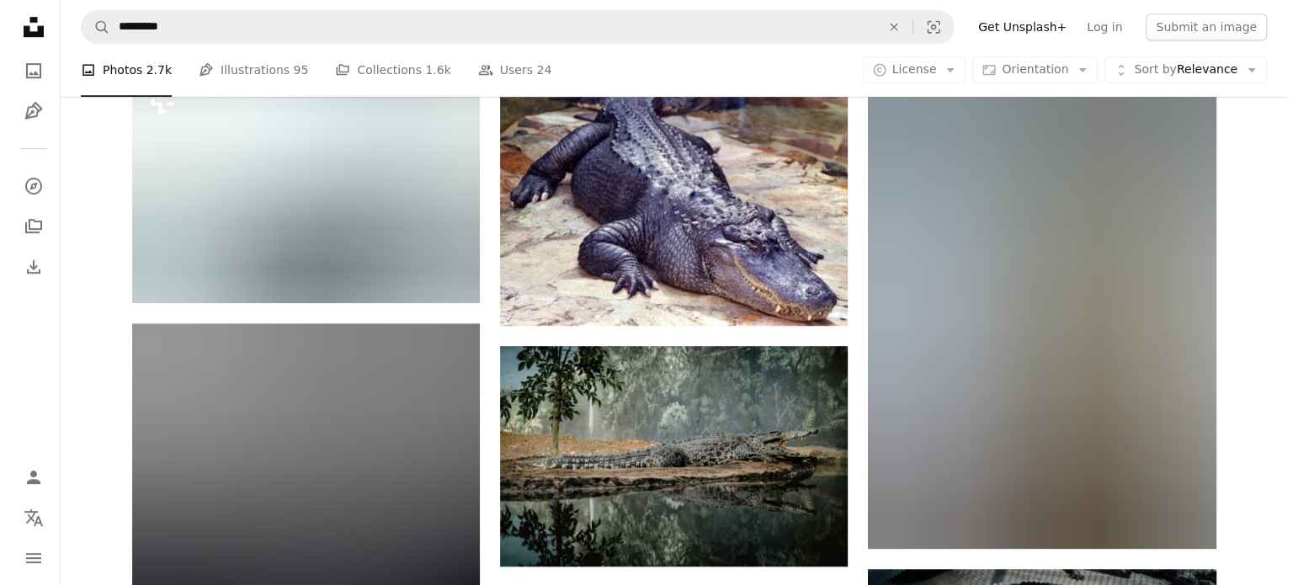
scroll to position [1003, 0]
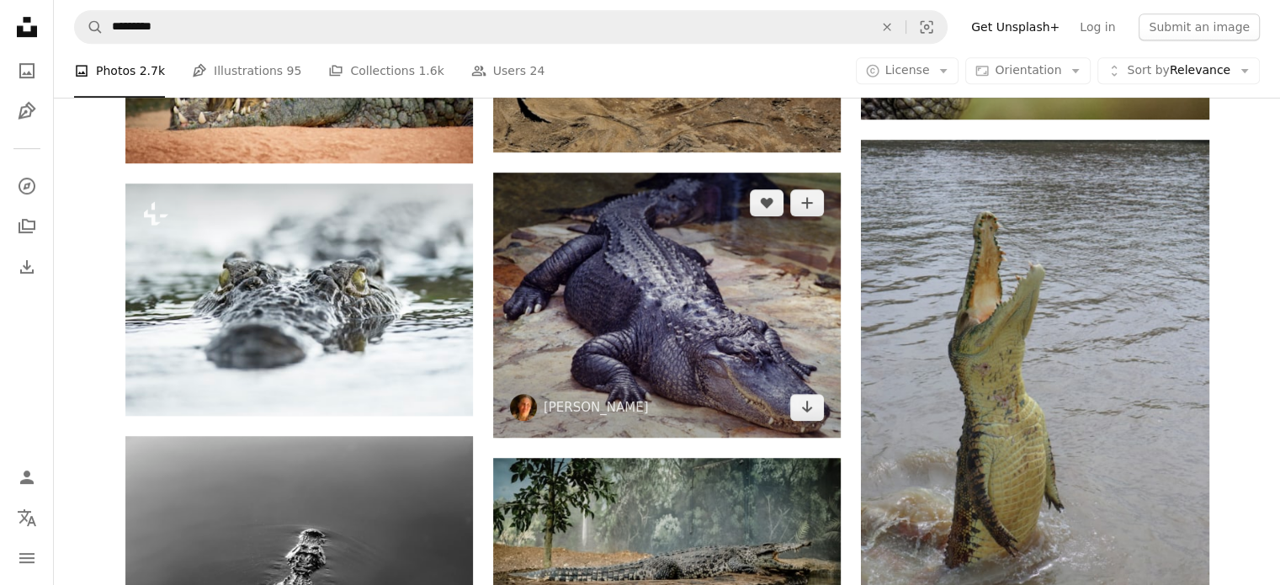
click at [662, 301] on img at bounding box center [667, 305] width 348 height 265
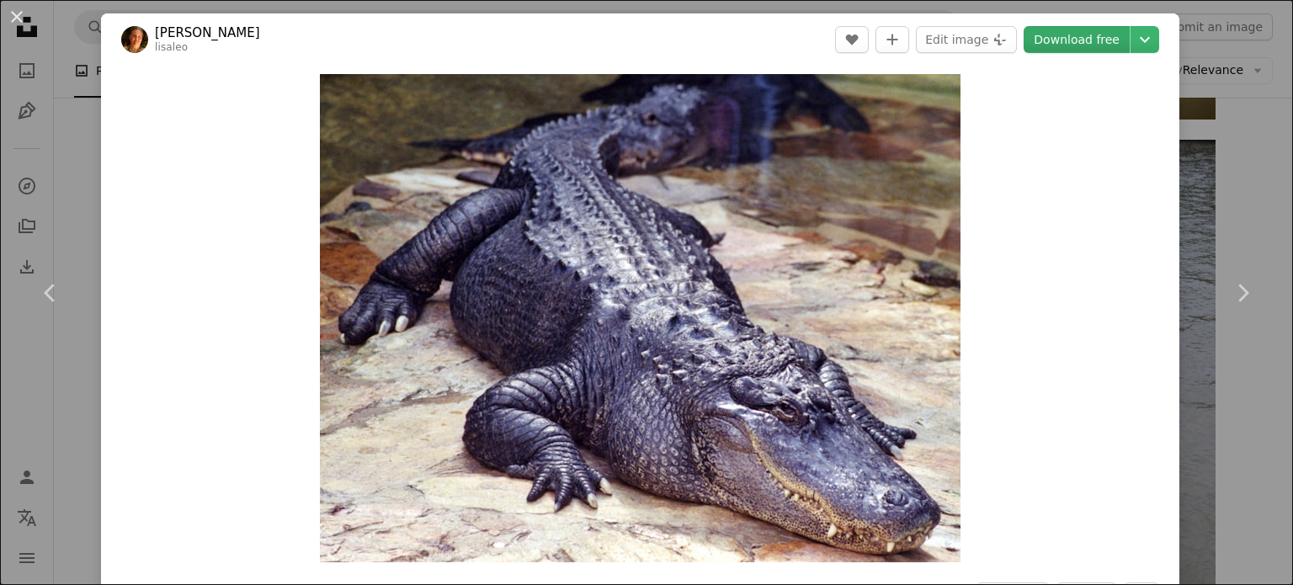
click at [1075, 35] on link "Download free" at bounding box center [1077, 39] width 106 height 27
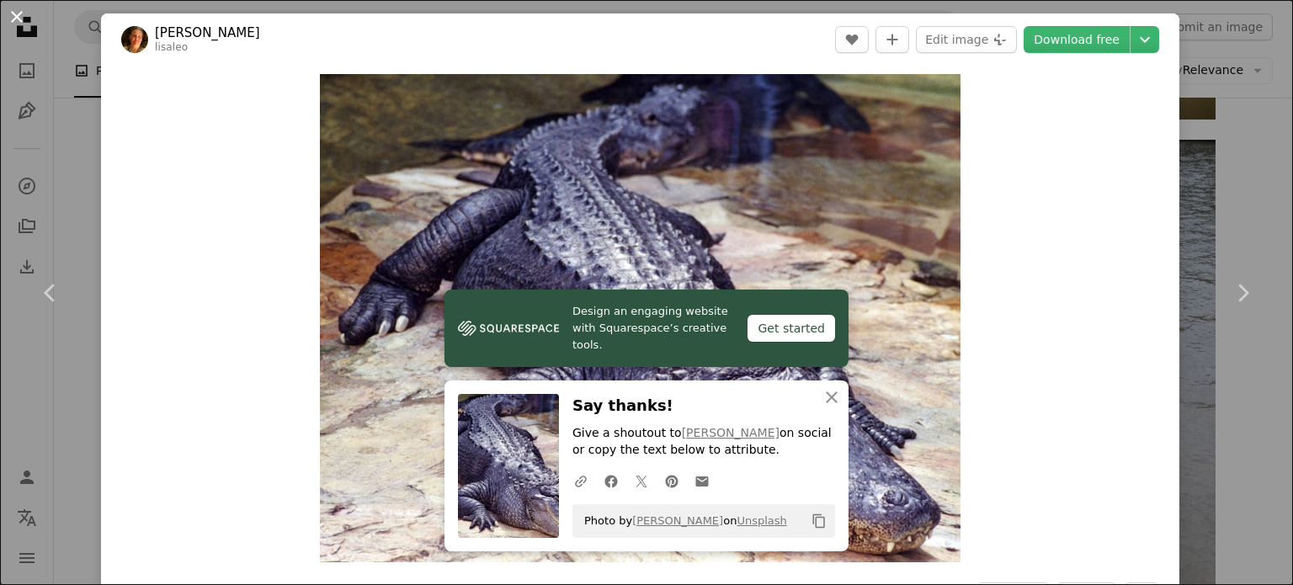
click at [18, 21] on button "An X shape" at bounding box center [17, 17] width 20 height 20
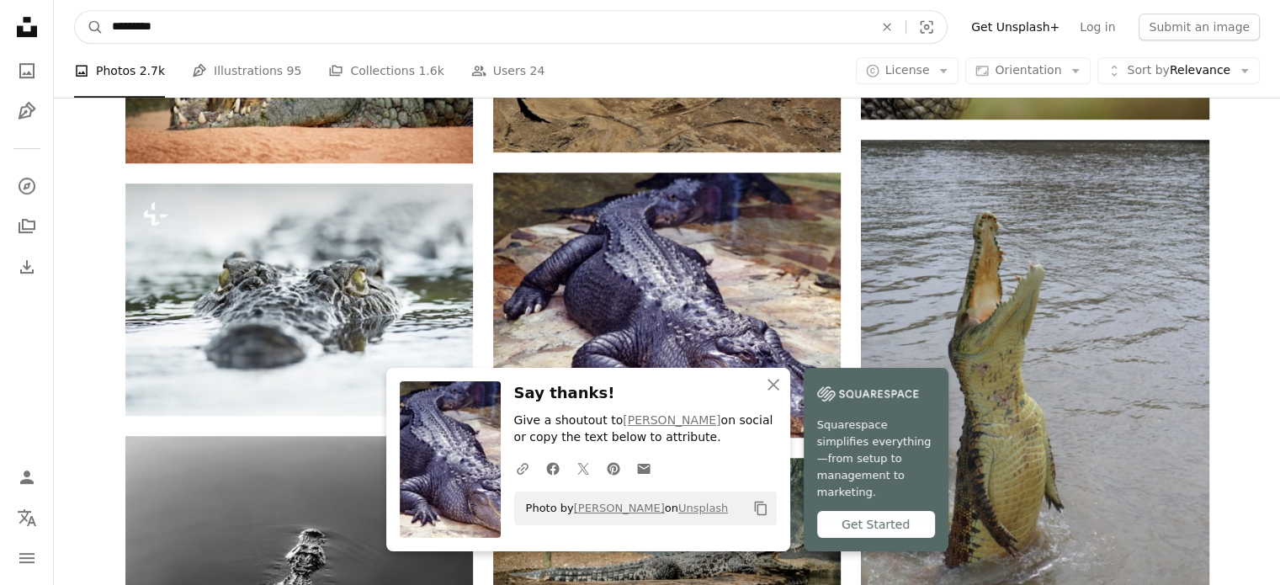
drag, startPoint x: 182, startPoint y: 23, endPoint x: 1, endPoint y: 33, distance: 181.3
type input "**********"
click button "A magnifying glass" at bounding box center [89, 27] width 29 height 32
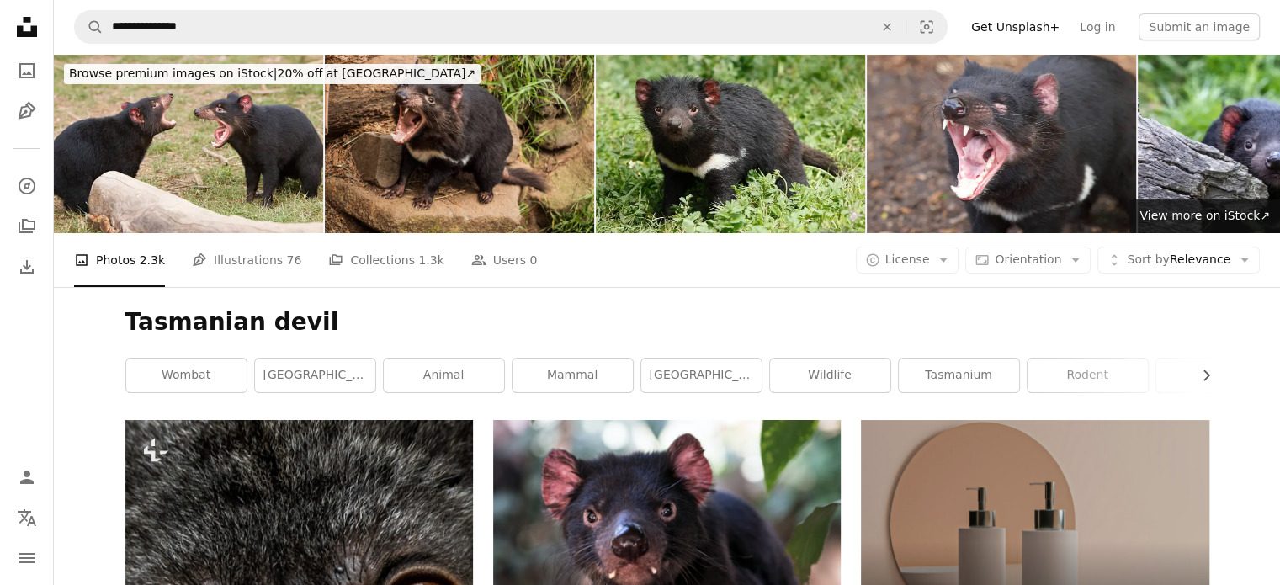
click at [424, 151] on img at bounding box center [459, 143] width 269 height 179
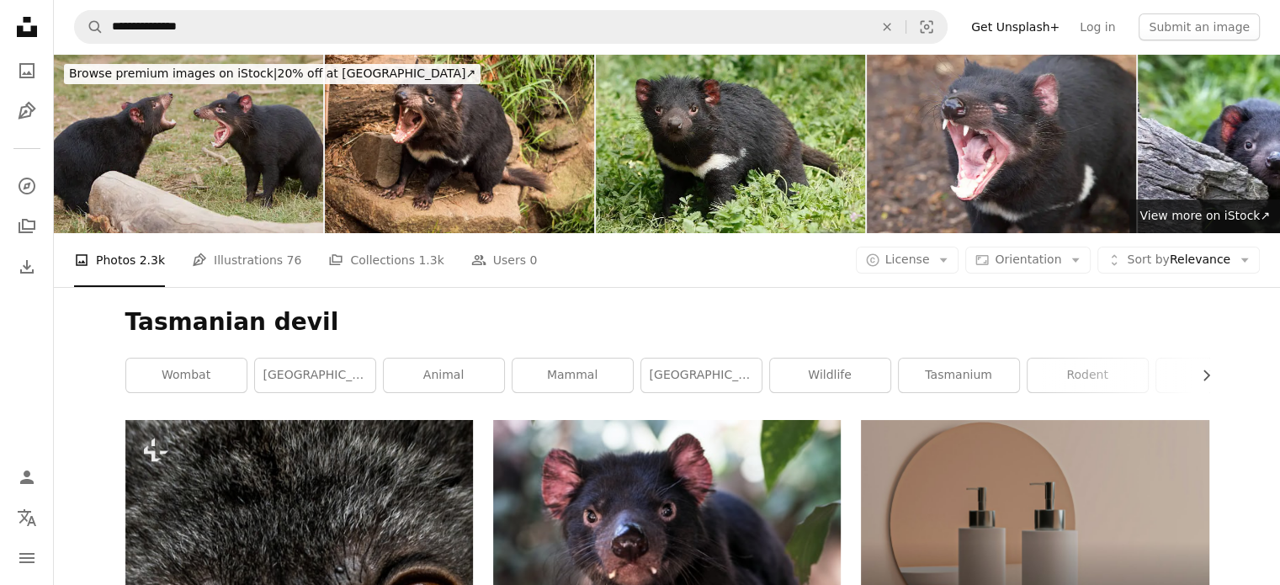
click at [189, 107] on img at bounding box center [188, 143] width 269 height 179
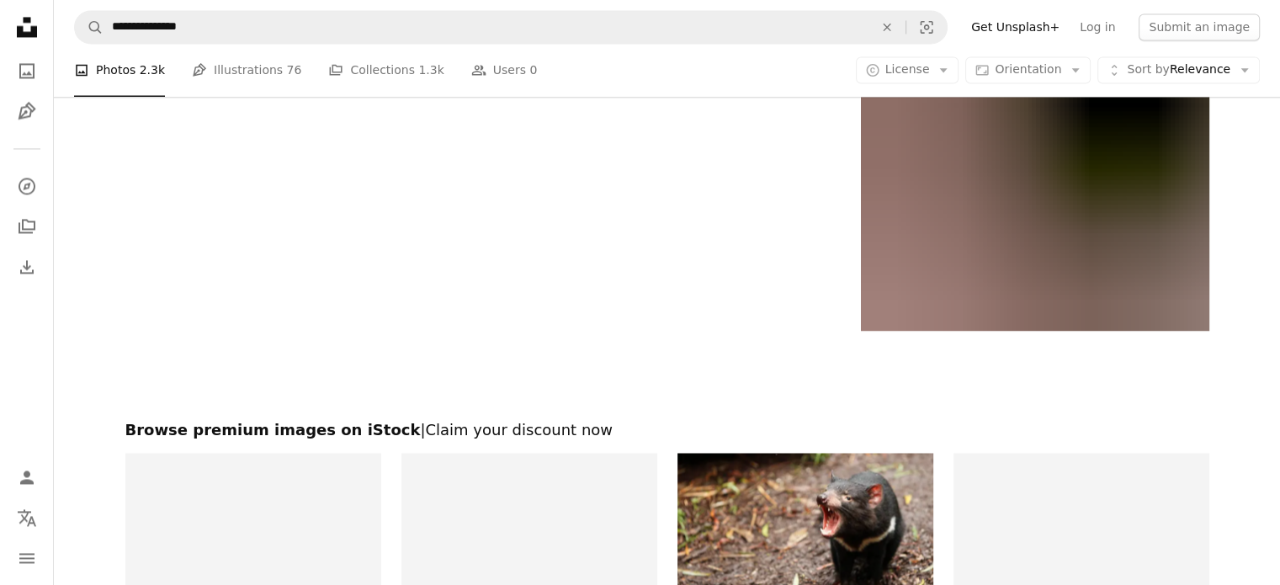
scroll to position [2918, 0]
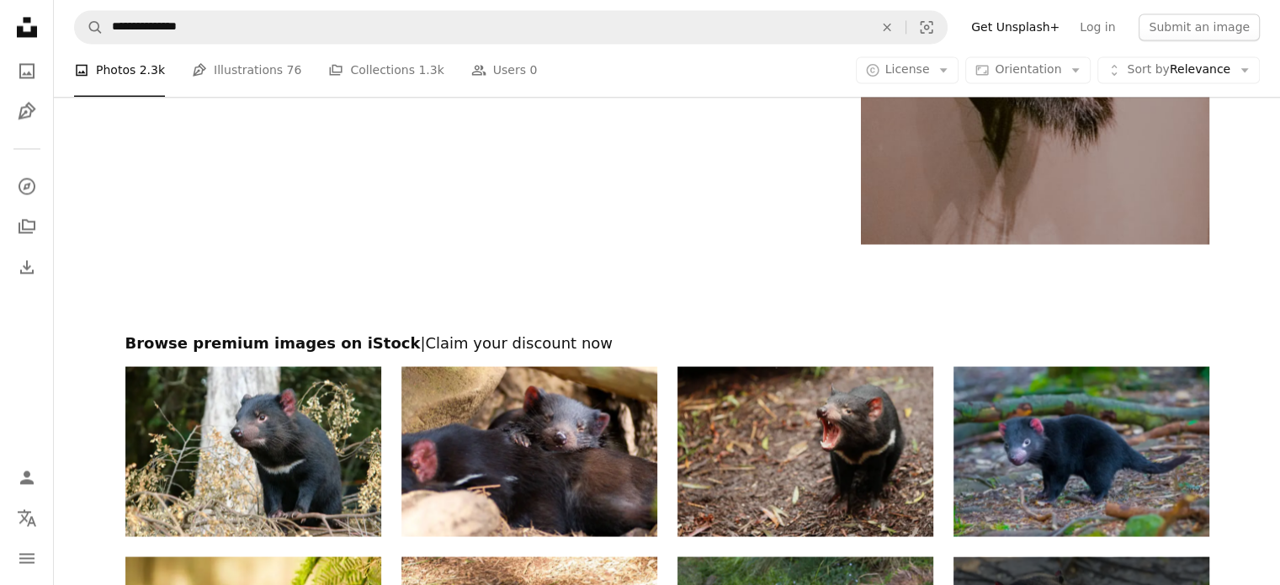
click at [852, 471] on img at bounding box center [806, 451] width 256 height 171
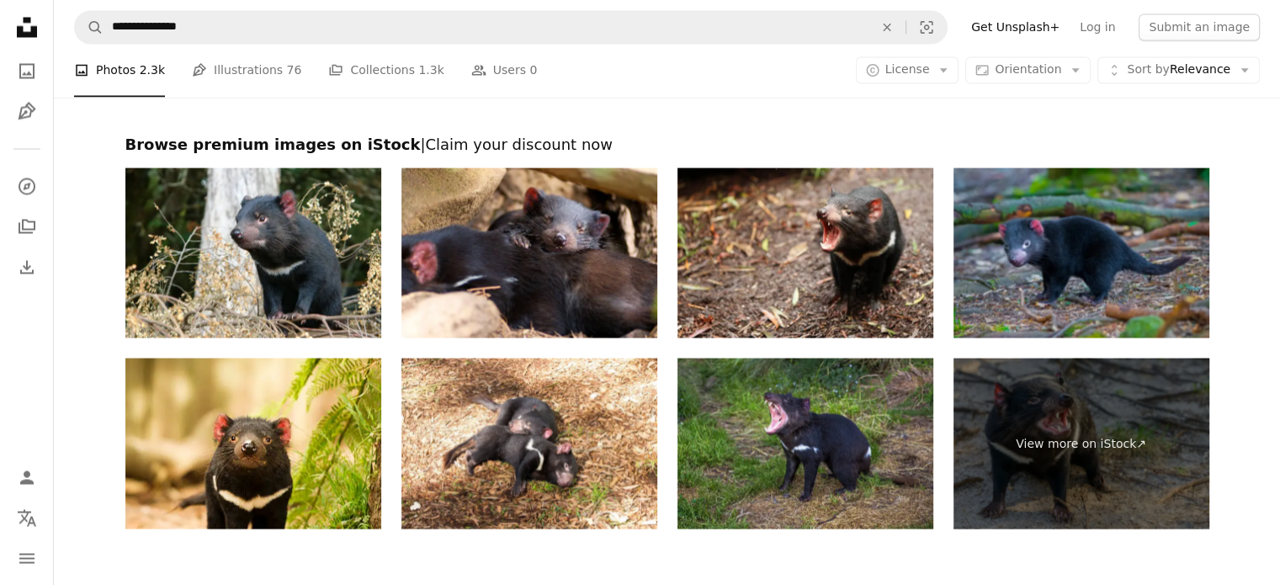
scroll to position [3184, 0]
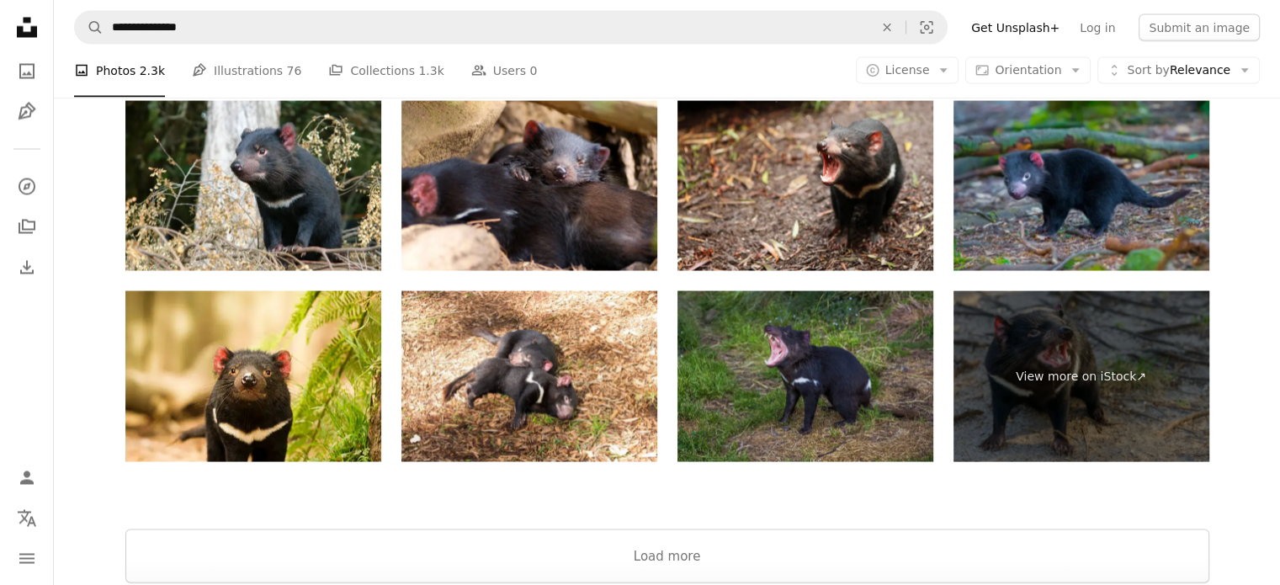
click at [832, 407] on img at bounding box center [806, 375] width 256 height 171
click at [646, 559] on button "Load more" at bounding box center [667, 556] width 1084 height 54
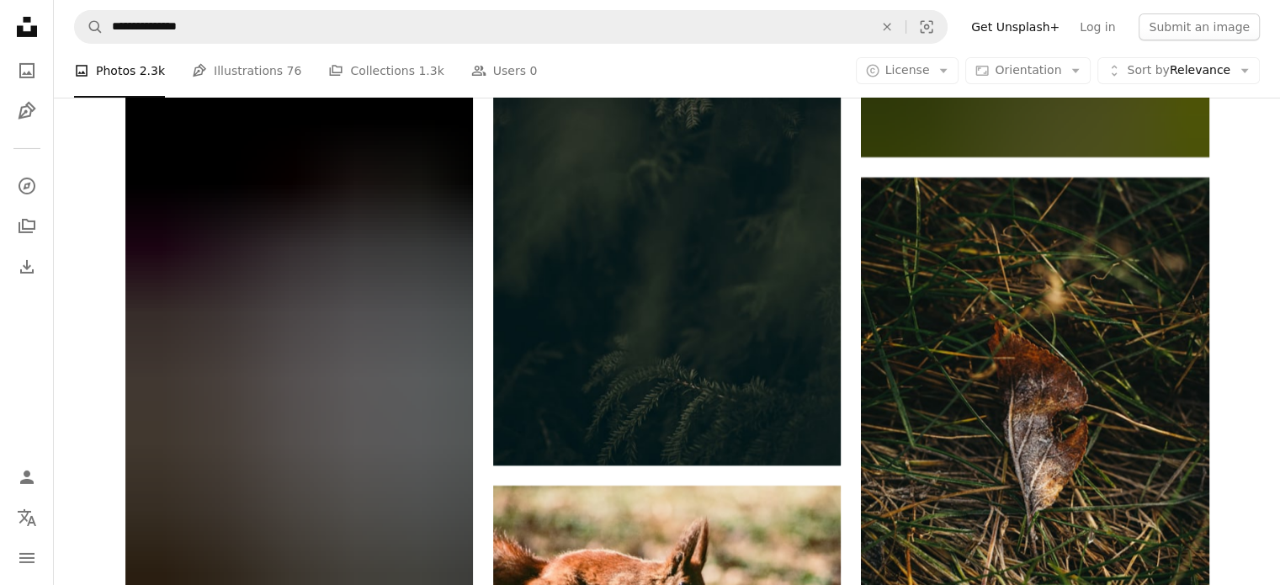
scroll to position [0, 0]
